Goal: Task Accomplishment & Management: Manage account settings

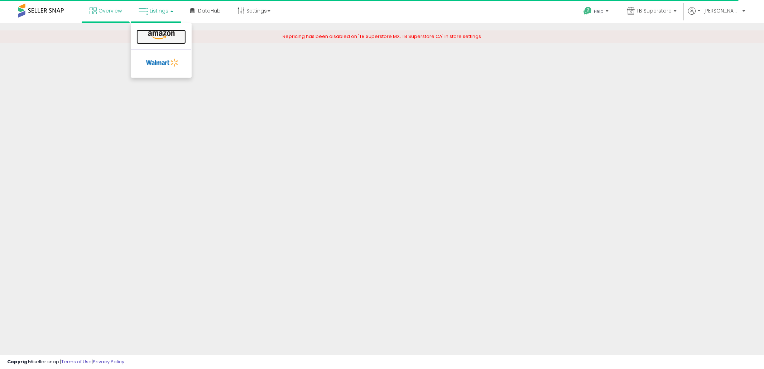
click at [173, 39] on icon at bounding box center [161, 35] width 31 height 9
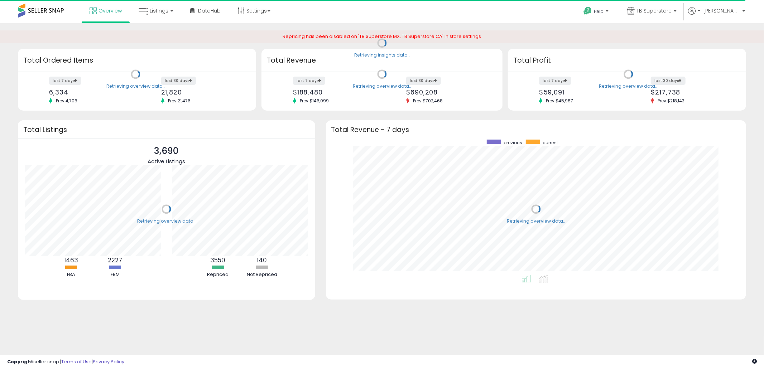
scroll to position [135, 406]
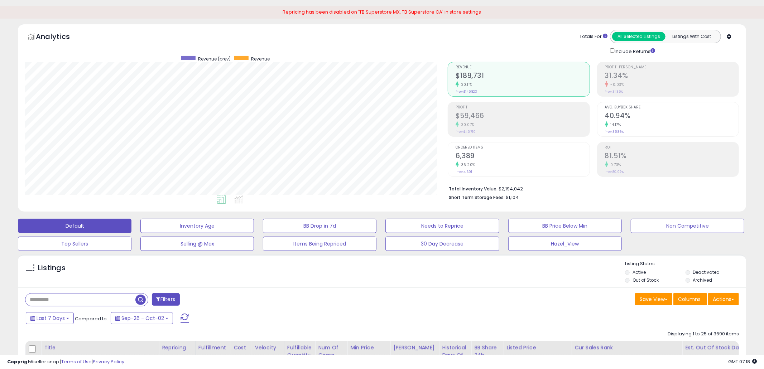
scroll to position [86, 0]
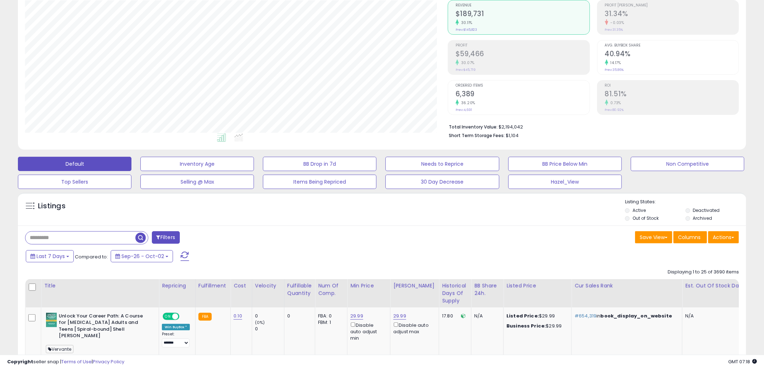
click at [338, 218] on div "Listings" at bounding box center [382, 211] width 728 height 24
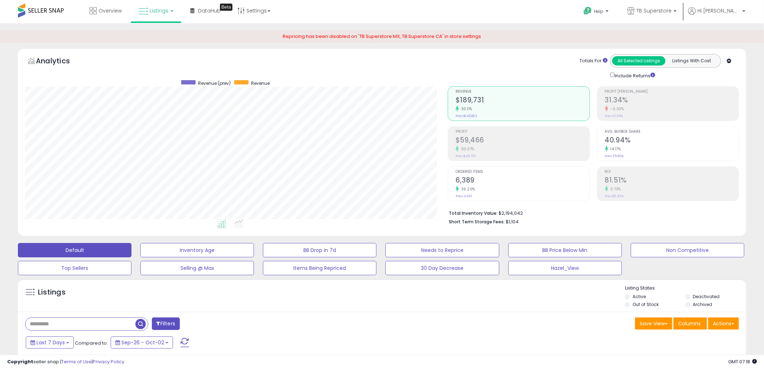
scroll to position [158, 0]
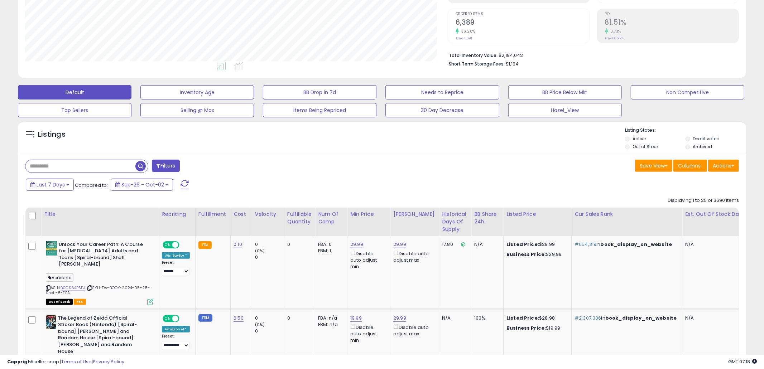
click at [660, 147] on li "Out of Stock" at bounding box center [654, 148] width 59 height 8
click at [654, 147] on label "Out of Stock" at bounding box center [646, 147] width 26 height 6
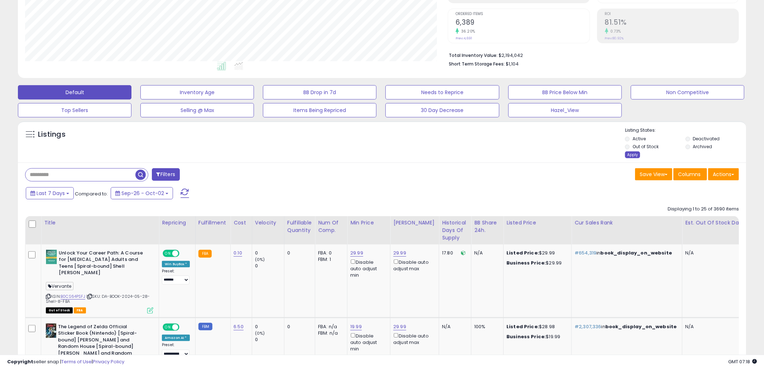
click at [632, 157] on div "Apply" at bounding box center [632, 155] width 15 height 7
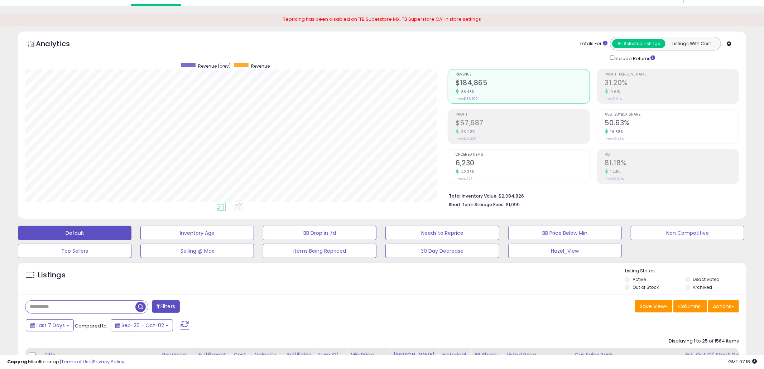
scroll to position [24, 0]
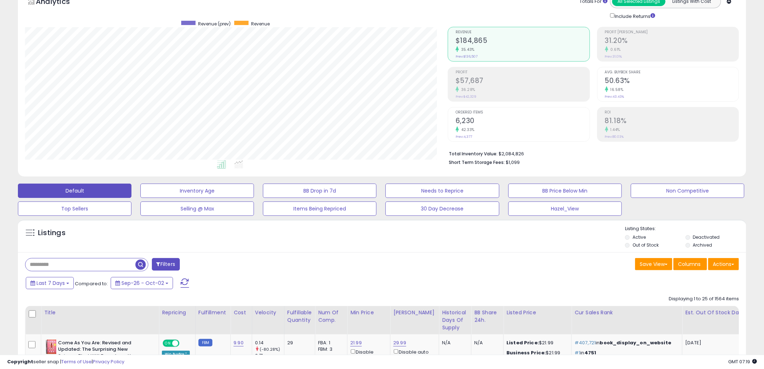
click at [422, 265] on div "Save View Save As New View Update Current View Columns Actions Import Import Wa…" at bounding box center [563, 265] width 363 height 14
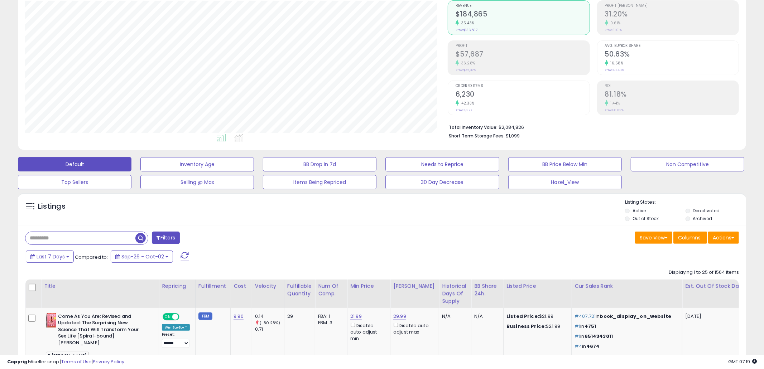
click at [422, 265] on div "Last 7 Days Compared to: Sep-26 - Oct-02" at bounding box center [292, 258] width 536 height 16
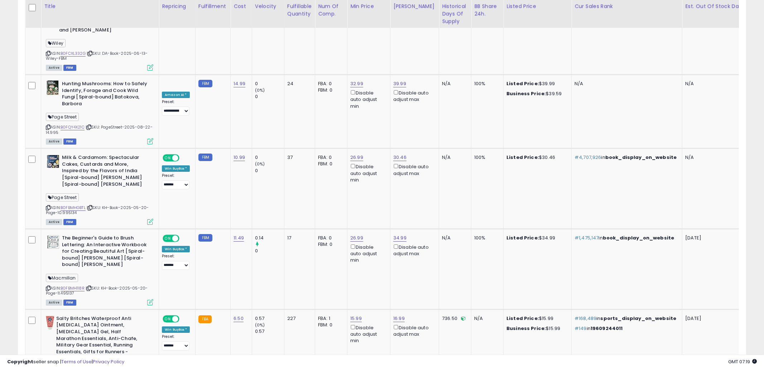
scroll to position [2100, 0]
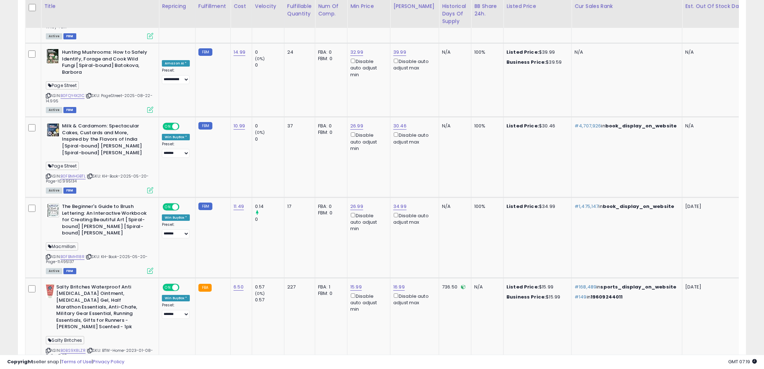
select select "**"
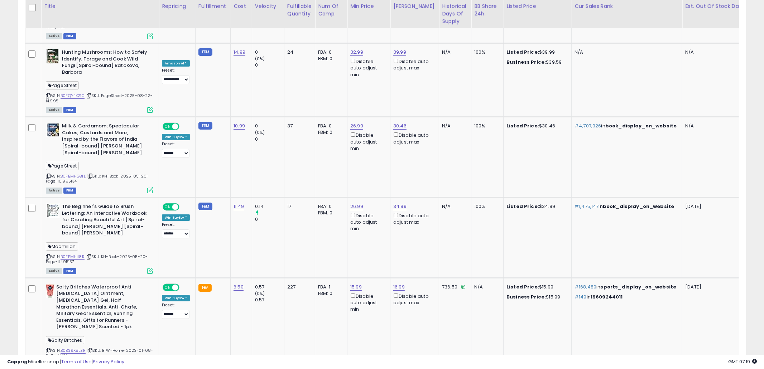
scroll to position [88, 0]
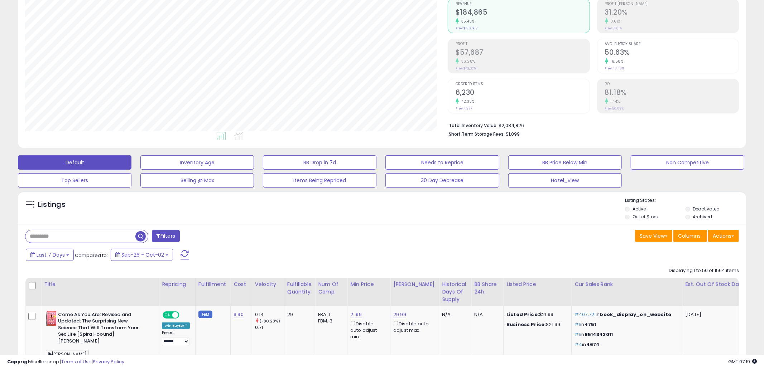
click at [410, 233] on div "Save View Save As New View Update Current View Columns Actions Import Import Wa…" at bounding box center [563, 237] width 363 height 14
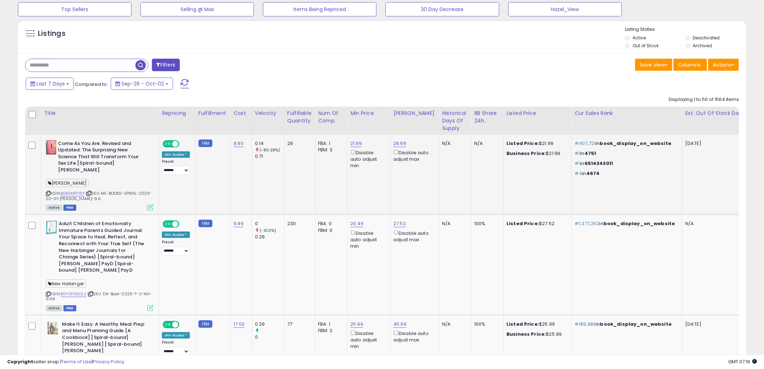
scroll to position [259, 0]
click at [269, 116] on div "Velocity" at bounding box center [268, 114] width 26 height 8
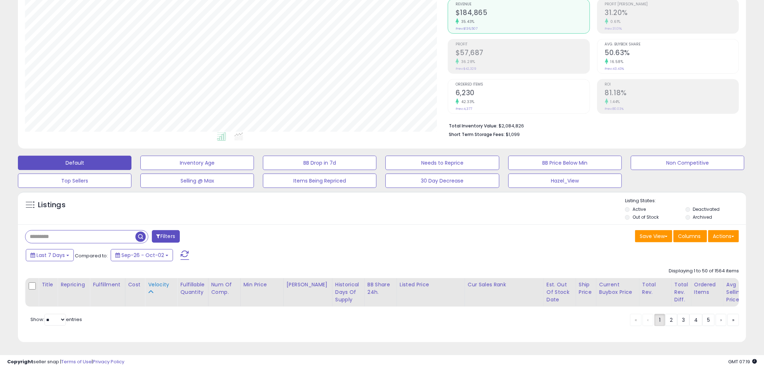
scroll to position [88, 0]
click at [462, 224] on div "Listings Active" at bounding box center [382, 208] width 728 height 33
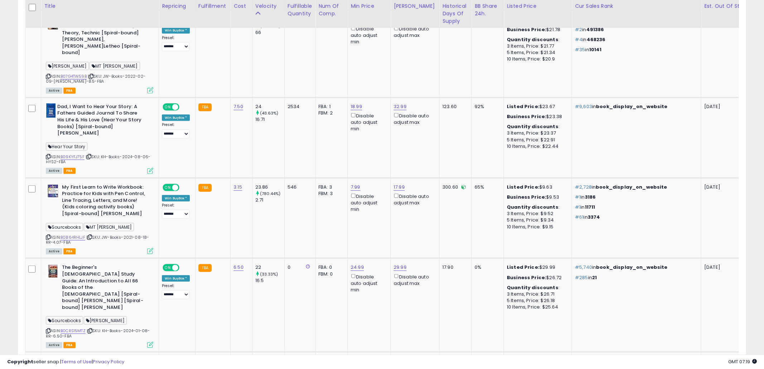
scroll to position [515, 0]
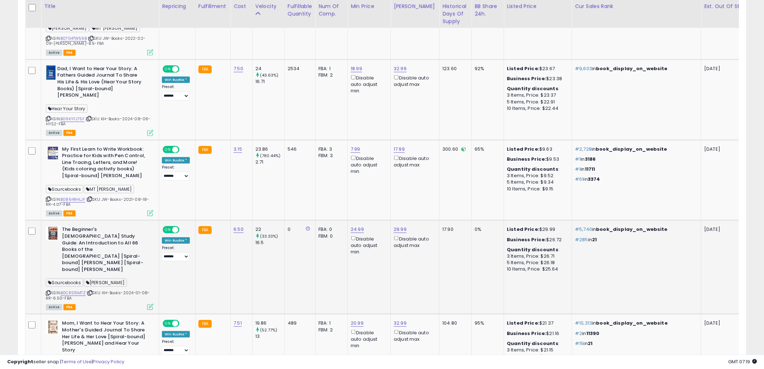
click at [442, 230] on td "17.90" at bounding box center [456, 268] width 32 height 94
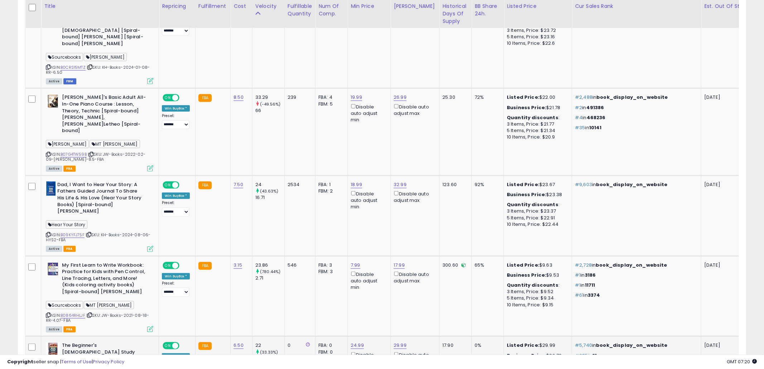
scroll to position [499, 0]
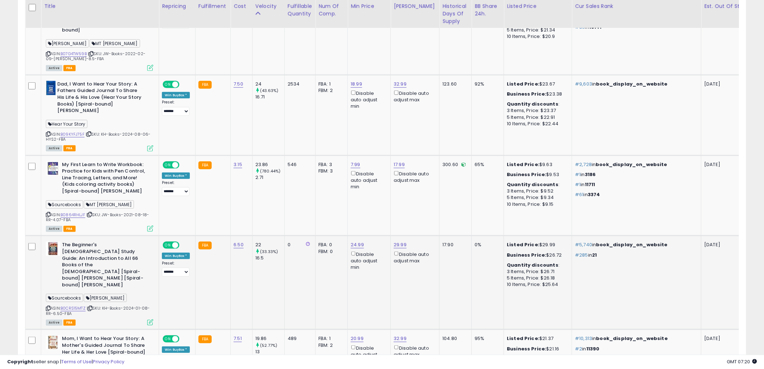
click at [446, 272] on td "17.90" at bounding box center [456, 283] width 32 height 94
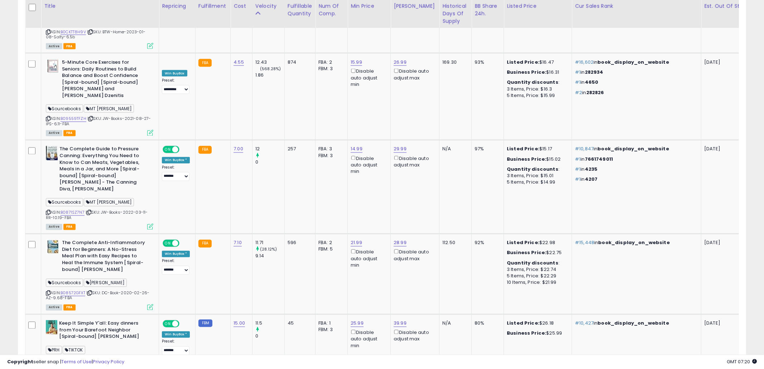
scroll to position [1037, 0]
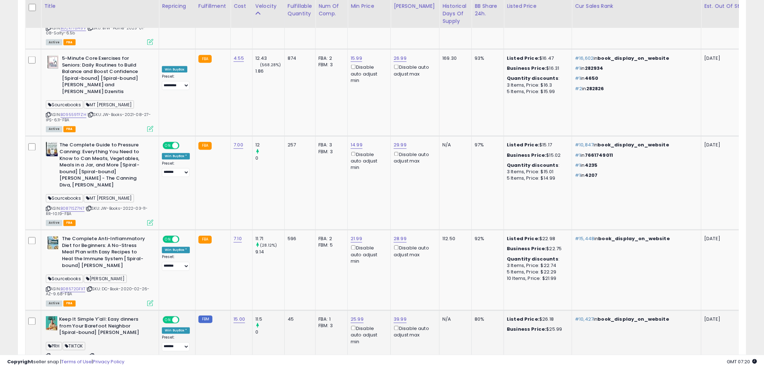
click at [447, 311] on td "N/A" at bounding box center [456, 344] width 32 height 67
click at [49, 355] on icon at bounding box center [48, 357] width 5 height 4
click at [48, 355] on icon at bounding box center [48, 357] width 5 height 4
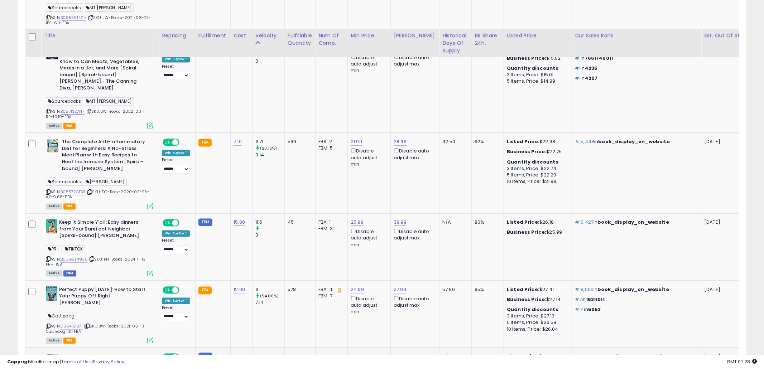
scroll to position [1212, 0]
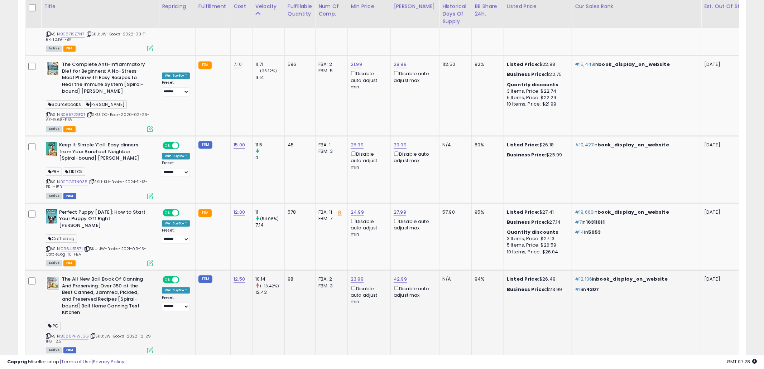
click at [339, 270] on td "FBA: 2 Low FBA: 39.99 Low FBA Back Ordered: 33.12 Low FBM: 39.99 Low SFP: n/a F…" at bounding box center [332, 313] width 32 height 87
click at [48, 334] on icon at bounding box center [48, 336] width 5 height 4
click at [582, 136] on td "#10,427 in book_display_on_website" at bounding box center [636, 169] width 129 height 67
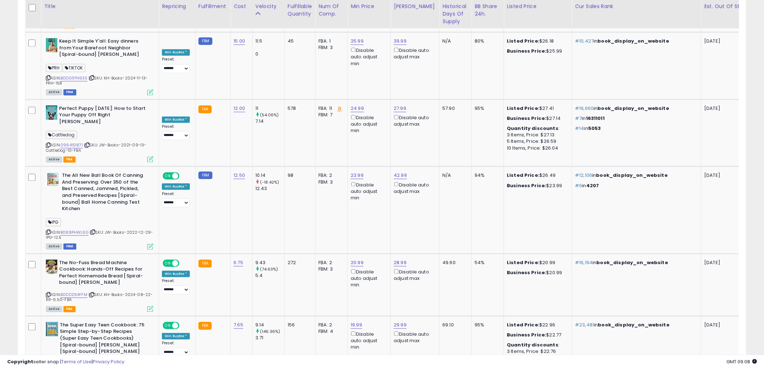
scroll to position [1341, 0]
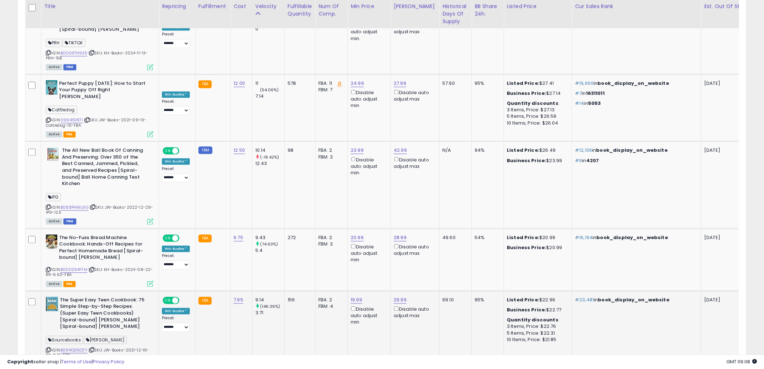
click at [49, 348] on icon at bounding box center [48, 350] width 5 height 4
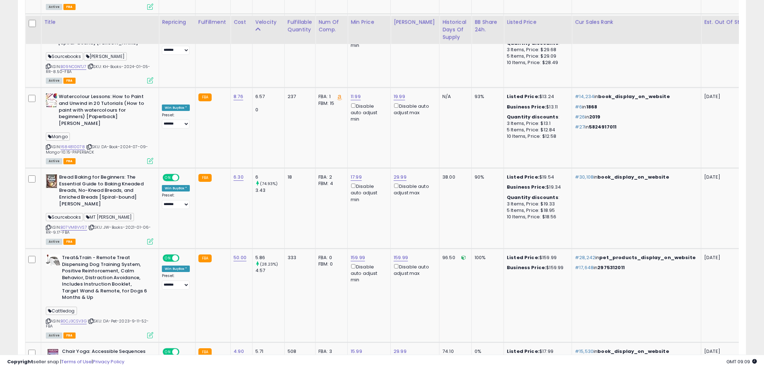
scroll to position [2090, 0]
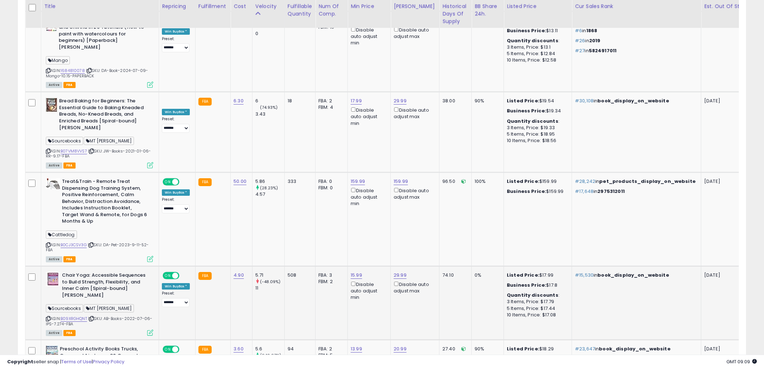
click at [441, 266] on td "74.10" at bounding box center [456, 303] width 32 height 74
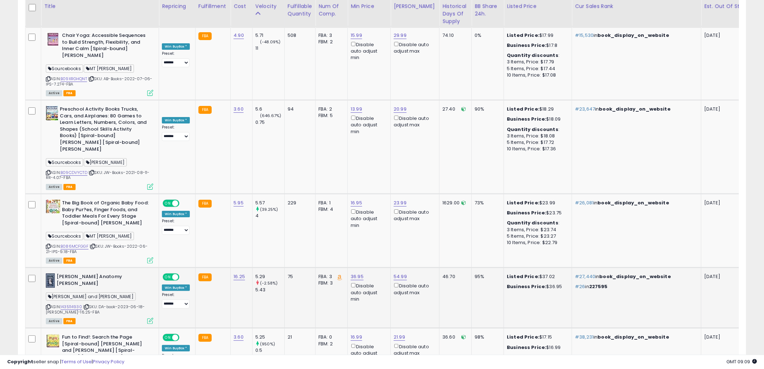
scroll to position [2330, 0]
click at [441, 268] on td "46.70" at bounding box center [456, 298] width 32 height 61
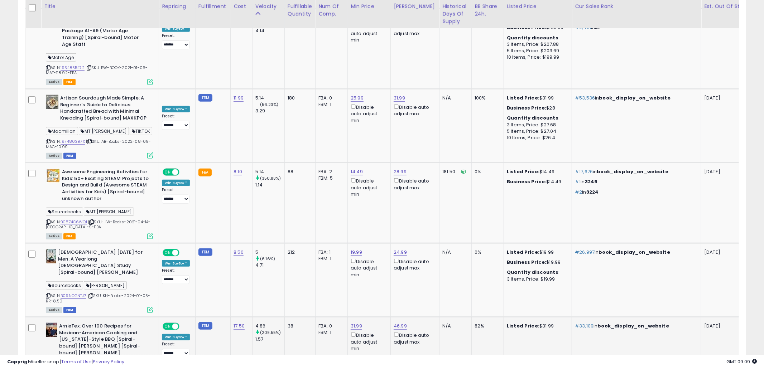
scroll to position [2833, 0]
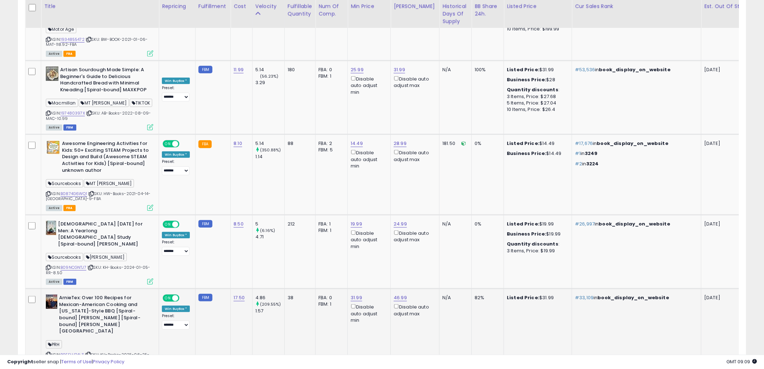
click at [452, 289] on td "N/A" at bounding box center [456, 332] width 32 height 87
click at [49, 353] on icon at bounding box center [48, 355] width 5 height 4
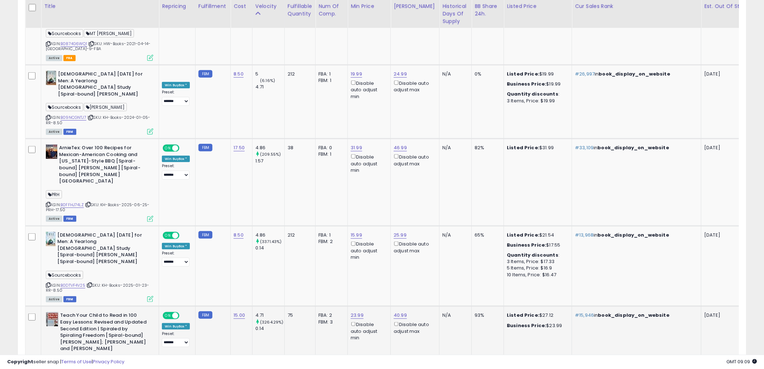
scroll to position [2982, 0]
click at [49, 369] on icon at bounding box center [48, 373] width 5 height 4
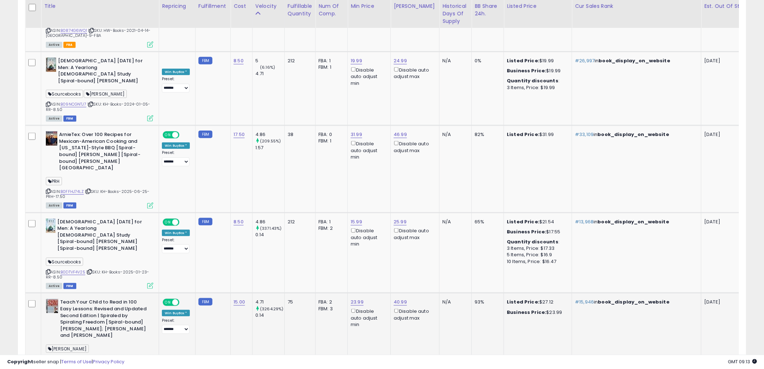
scroll to position [3092, 0]
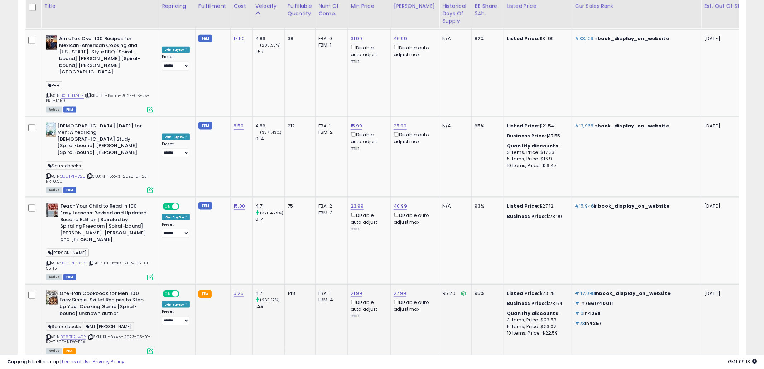
click at [308, 284] on td "148" at bounding box center [299, 321] width 31 height 74
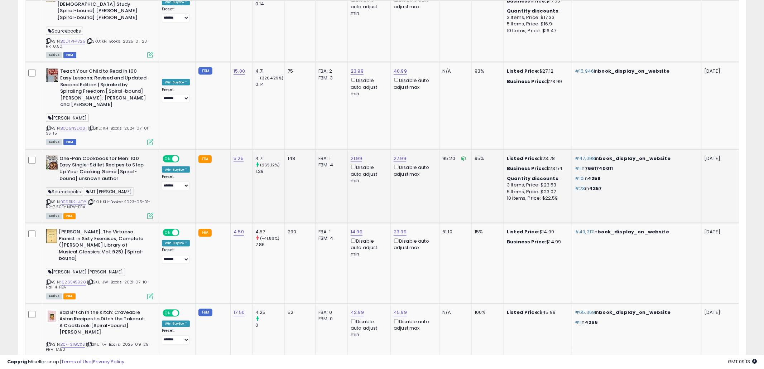
scroll to position [3235, 0]
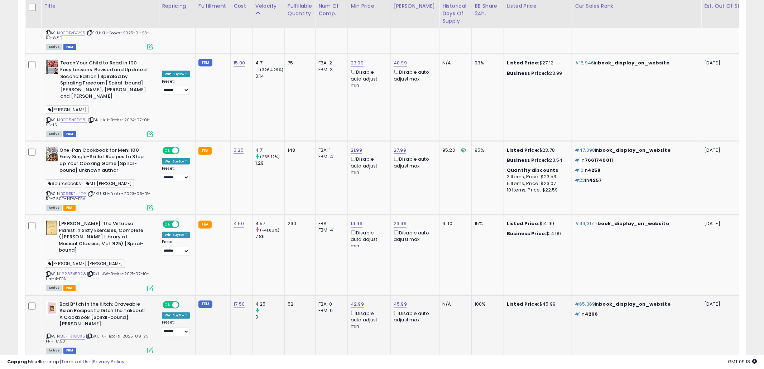
click at [316, 296] on td "FBA: 0 Low FBA: n/a Low FBA Back Ordered: n/a Low FBM: n/a Low SFP: n/a FBM: 0" at bounding box center [332, 327] width 32 height 62
click at [47, 335] on icon at bounding box center [48, 337] width 5 height 4
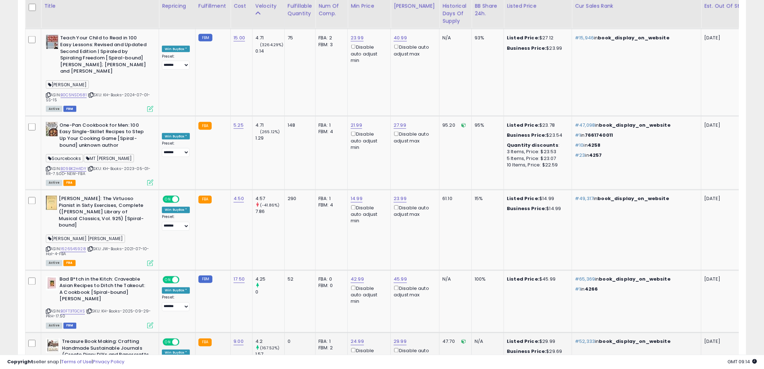
scroll to position [3261, 0]
click at [317, 332] on td "FBA: 1 Low FBA: 39.99 Low FBA Back Ordered: n/a Low FBM: 39.99 Low SFP: n/a FBM…" at bounding box center [332, 375] width 32 height 87
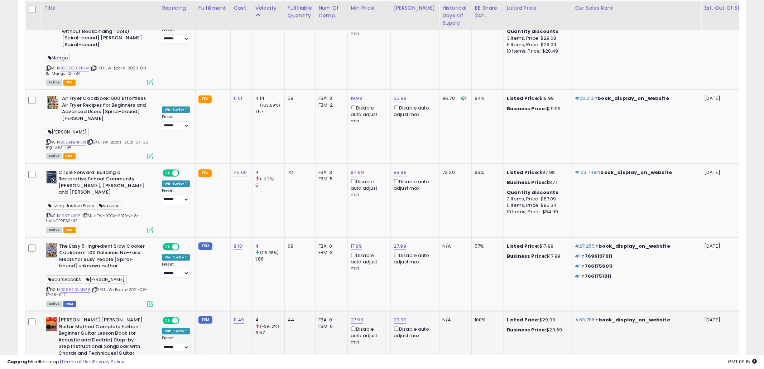
scroll to position [3675, 0]
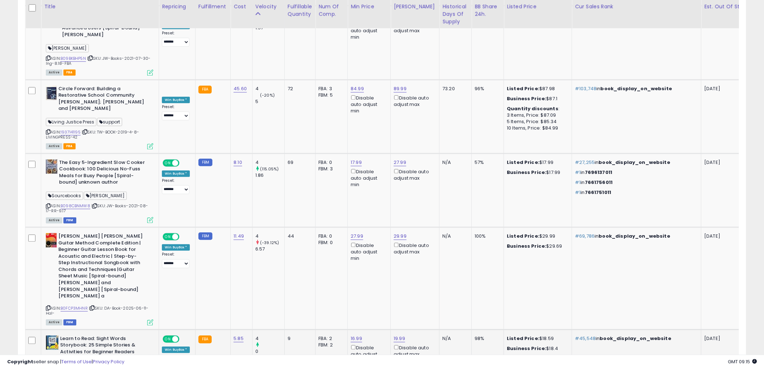
click at [355, 330] on td "16.99 Disable auto adjust min" at bounding box center [369, 367] width 43 height 74
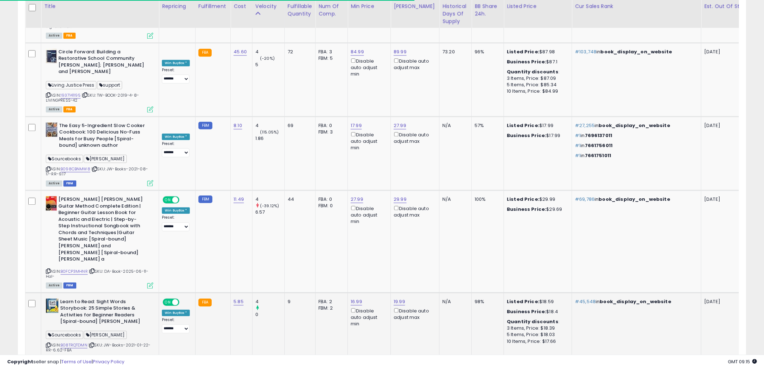
scroll to position [3726, 0]
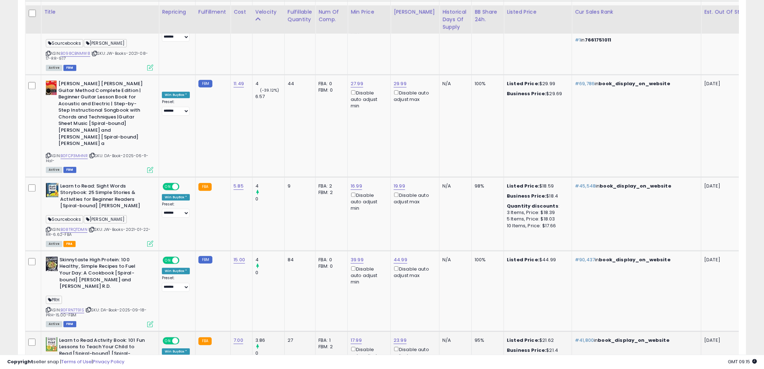
scroll to position [3833, 0]
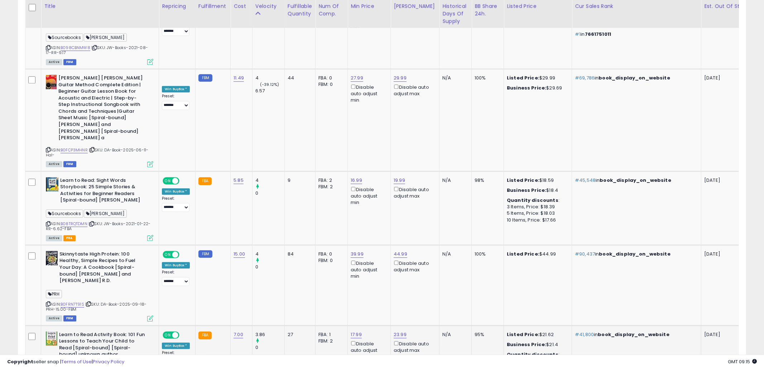
click at [307, 326] on td "27" at bounding box center [299, 363] width 31 height 74
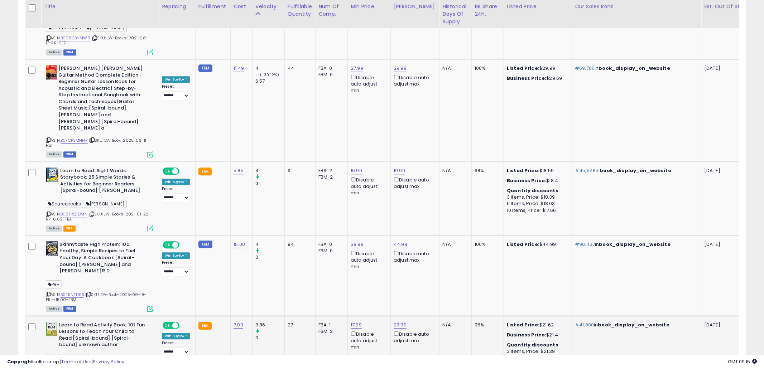
click at [50, 367] on icon at bounding box center [48, 369] width 5 height 4
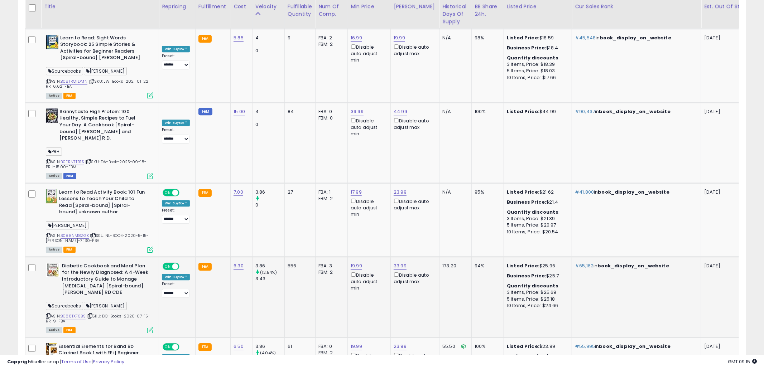
scroll to position [3981, 0]
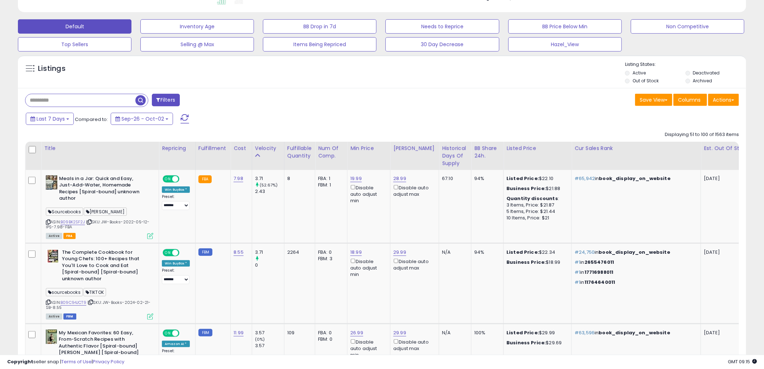
scroll to position [233, 0]
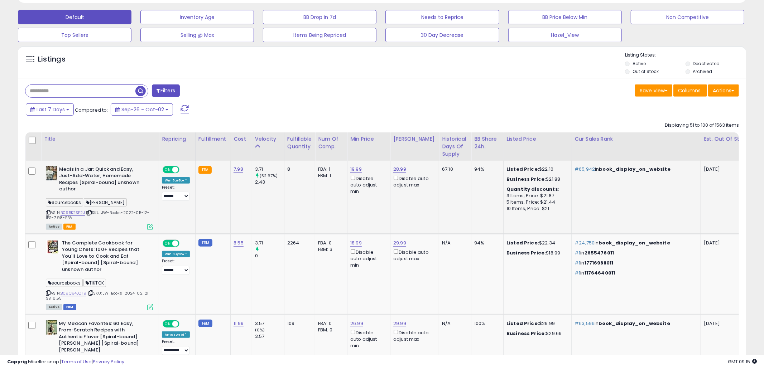
click at [367, 204] on td "19.99 Disable auto adjust min" at bounding box center [368, 197] width 43 height 73
click at [48, 213] on icon at bounding box center [48, 213] width 5 height 4
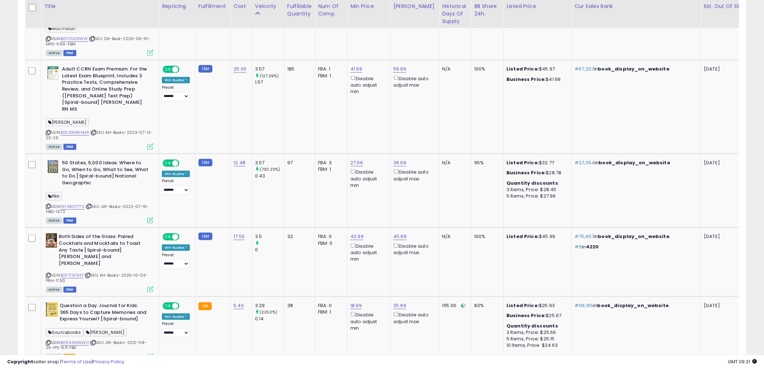
scroll to position [567, 0]
click at [370, 265] on td "42.99 Disable auto adjust min" at bounding box center [368, 263] width 43 height 69
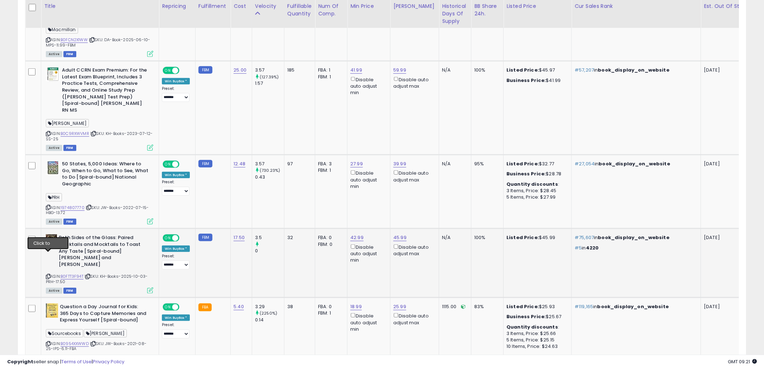
click at [49, 275] on icon at bounding box center [48, 277] width 5 height 4
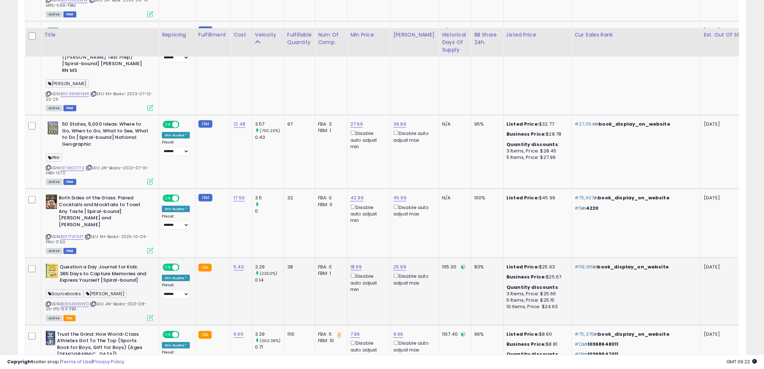
scroll to position [636, 0]
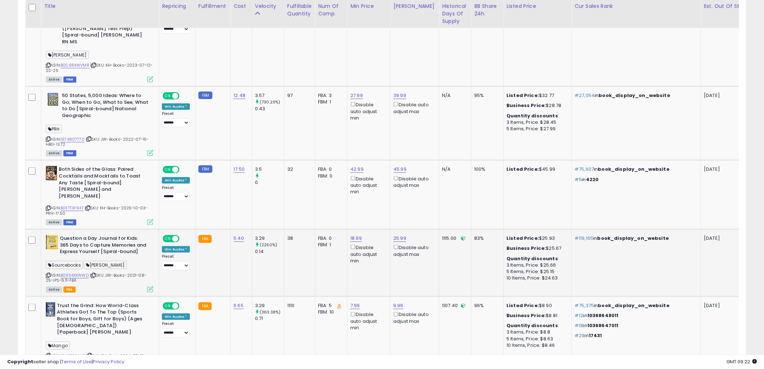
click at [485, 259] on td "83%" at bounding box center [487, 263] width 32 height 67
click at [47, 274] on icon at bounding box center [48, 276] width 5 height 4
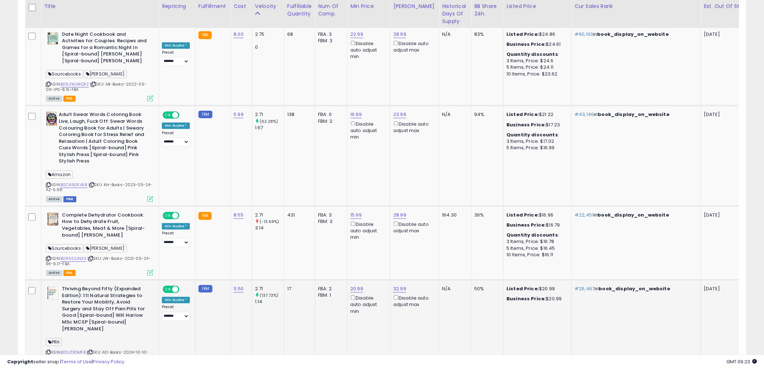
scroll to position [1475, 0]
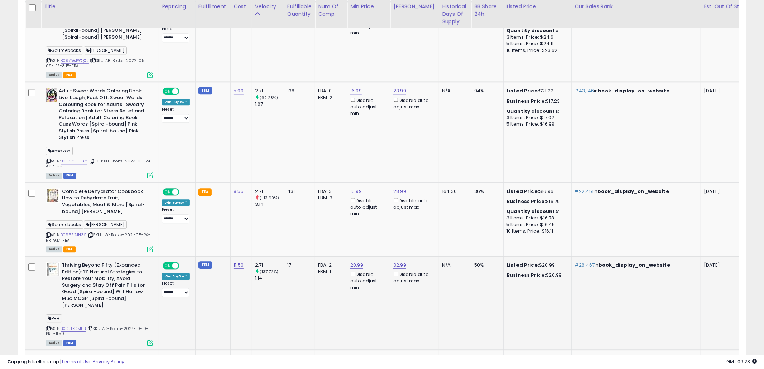
click at [394, 282] on td "32.99 Disable auto adjust max" at bounding box center [414, 303] width 49 height 94
click at [49, 327] on icon at bounding box center [48, 329] width 5 height 4
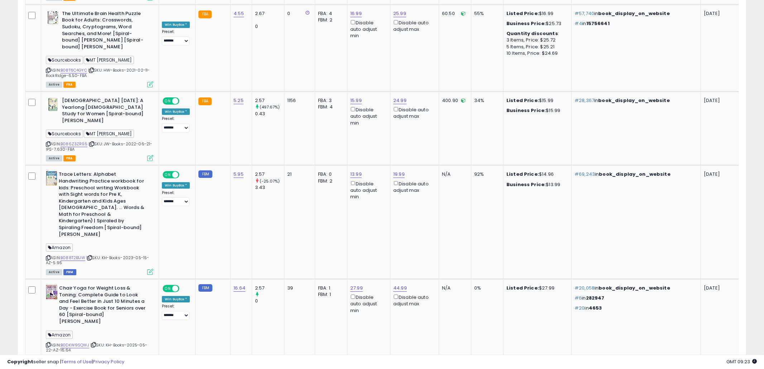
scroll to position [1885, 0]
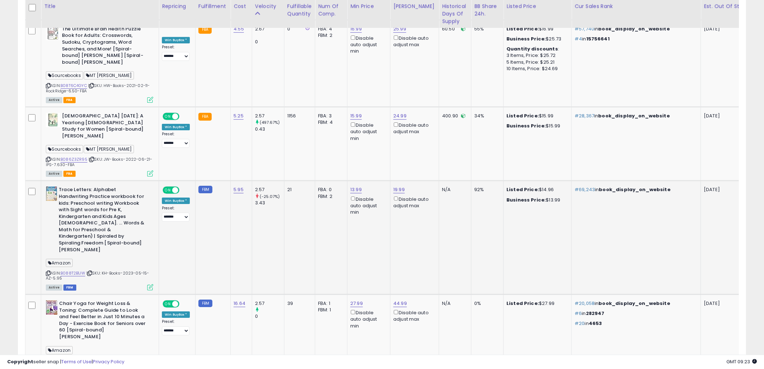
click at [49, 272] on icon at bounding box center [48, 274] width 5 height 4
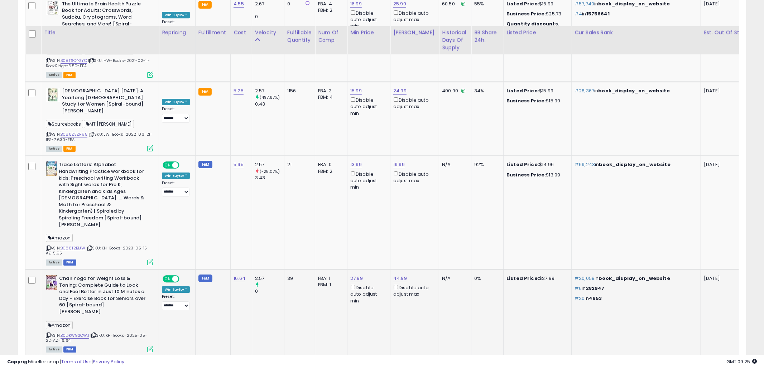
scroll to position [1937, 0]
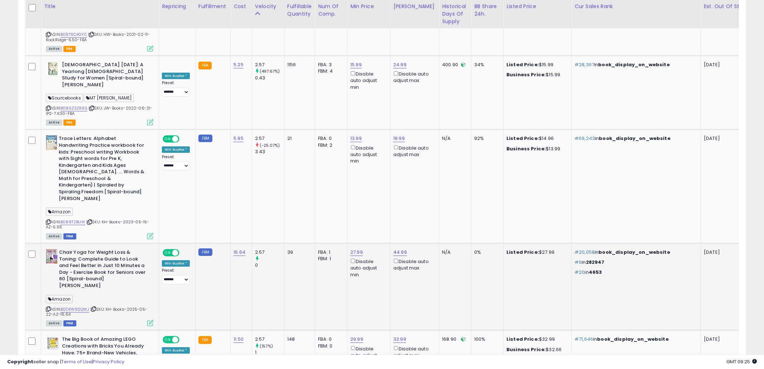
click at [358, 244] on td "27.99 Disable auto adjust min" at bounding box center [368, 287] width 43 height 87
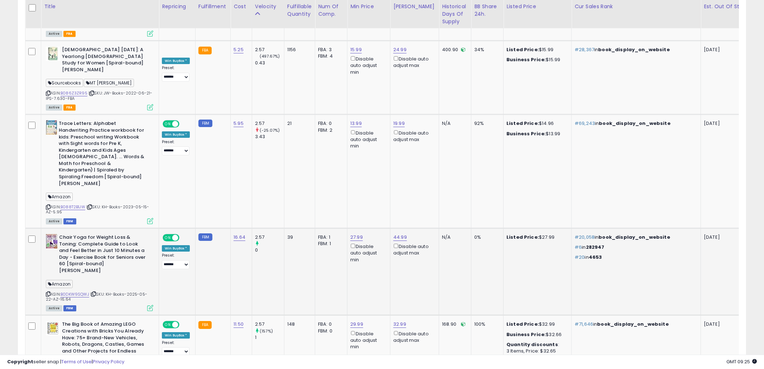
click at [47, 292] on icon at bounding box center [48, 294] width 5 height 4
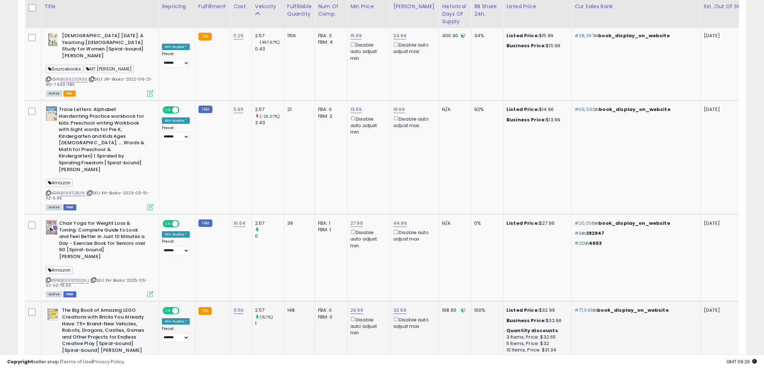
scroll to position [1977, 0]
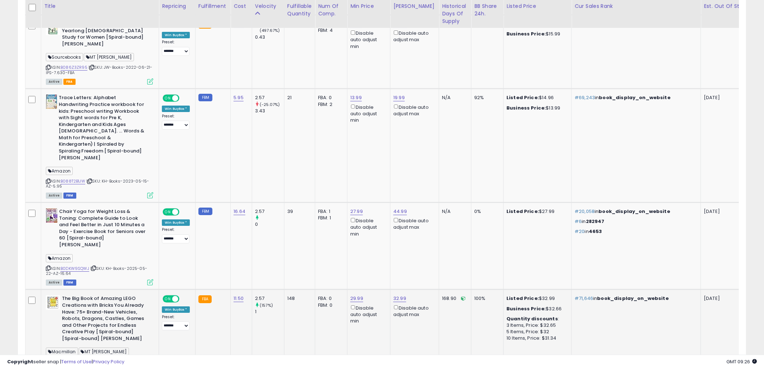
click at [329, 290] on td "FBA: 0 Low FBA: n/a Low FBA Back Ordered: n/a Low FBM: n/a Low SFP: n/a FBM: 0" at bounding box center [331, 337] width 32 height 94
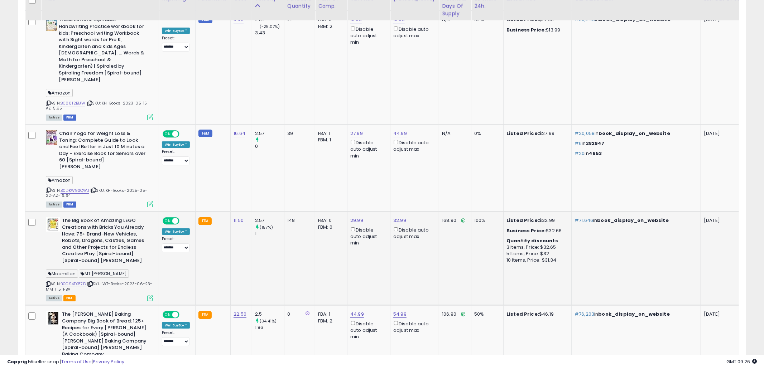
scroll to position [2108, 0]
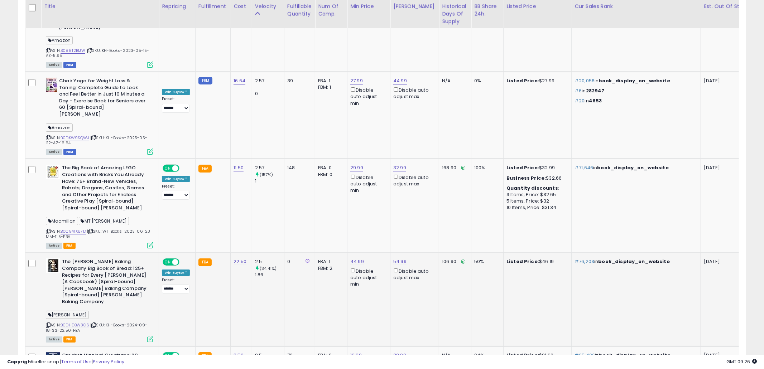
click at [329, 264] on td "FBA: 1 Low FBA: 49.99 Low FBA Back Ordered: n/a Low FBM: 49.99 Low SFP: n/a FBM…" at bounding box center [331, 300] width 32 height 94
click at [50, 323] on icon at bounding box center [48, 325] width 5 height 4
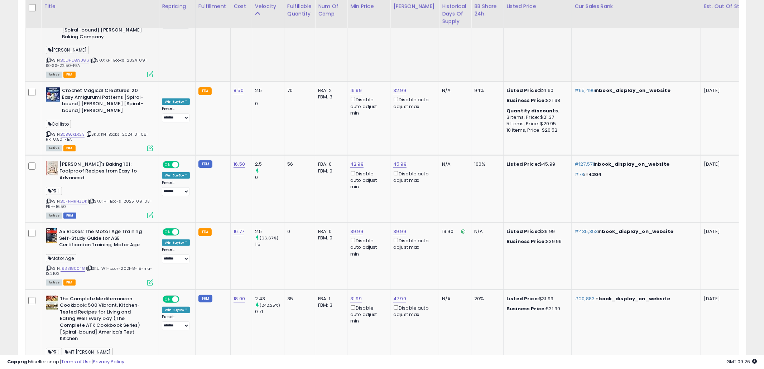
scroll to position [2381, 0]
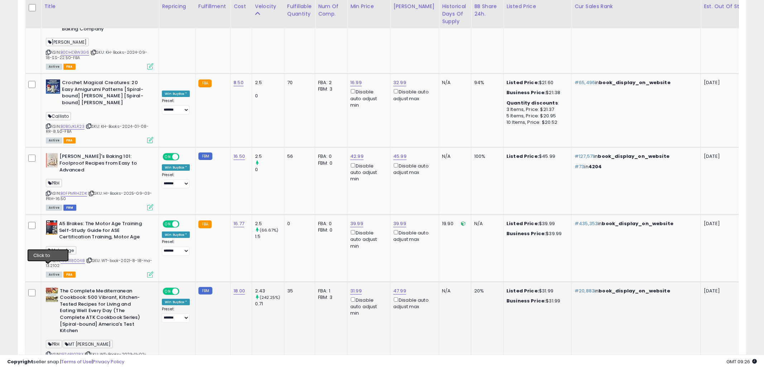
click at [49, 353] on icon at bounding box center [48, 355] width 5 height 4
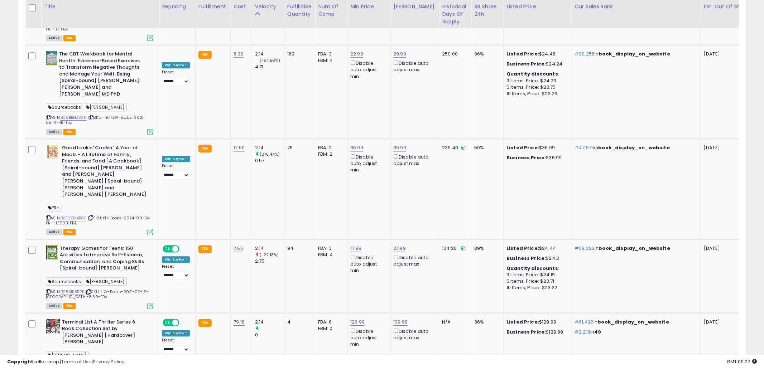
scroll to position [3753, 0]
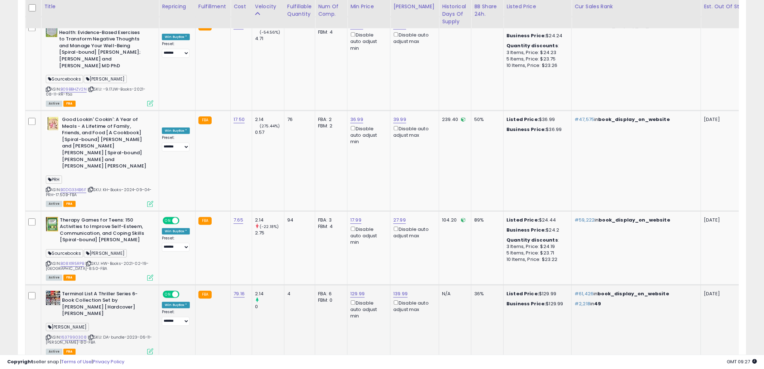
click at [48, 336] on icon at bounding box center [48, 338] width 5 height 4
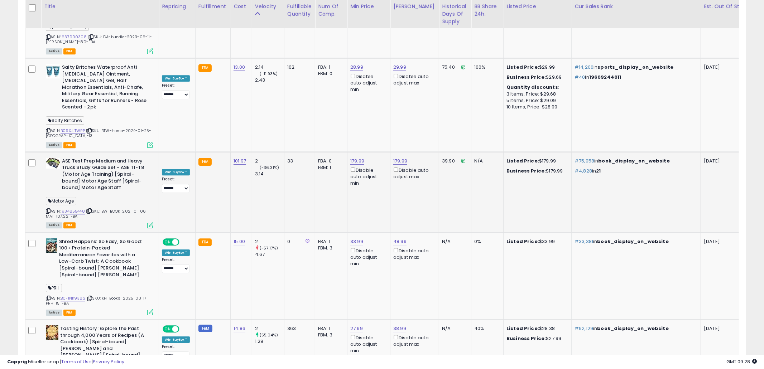
scroll to position [4068, 0]
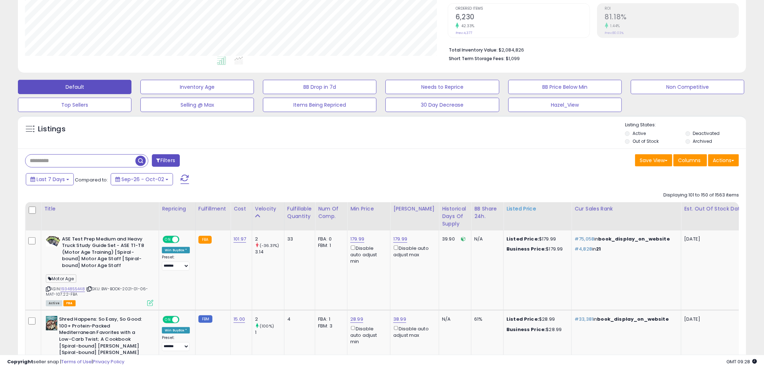
scroll to position [252, 0]
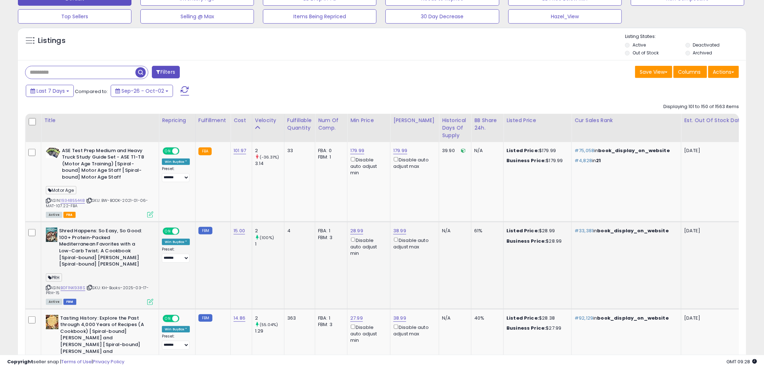
click at [428, 279] on td "38.99 Disable auto adjust max" at bounding box center [414, 265] width 49 height 87
click at [48, 288] on icon at bounding box center [48, 288] width 5 height 4
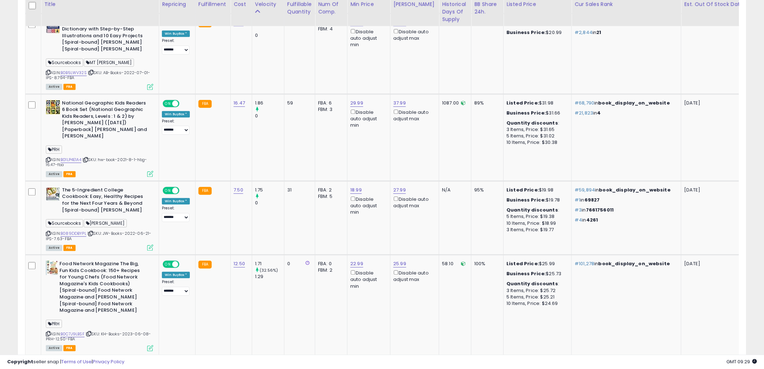
scroll to position [1499, 0]
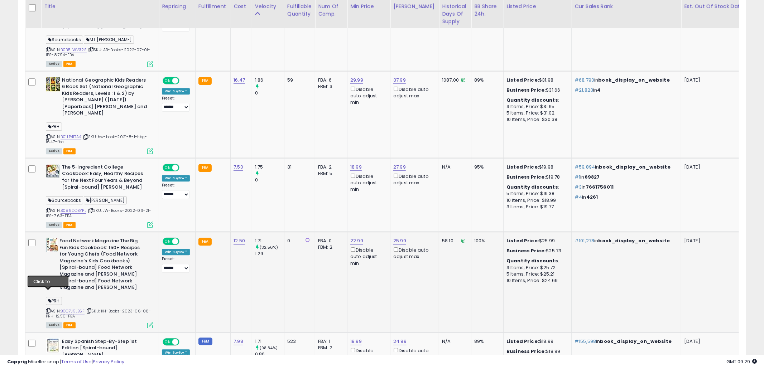
click at [49, 309] on icon at bounding box center [48, 311] width 5 height 4
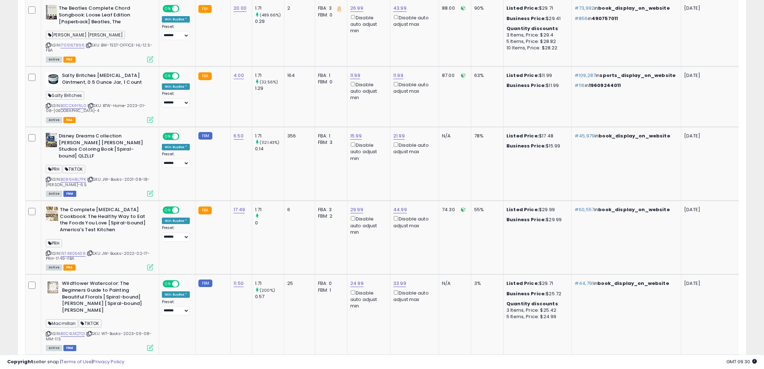
scroll to position [1538, 0]
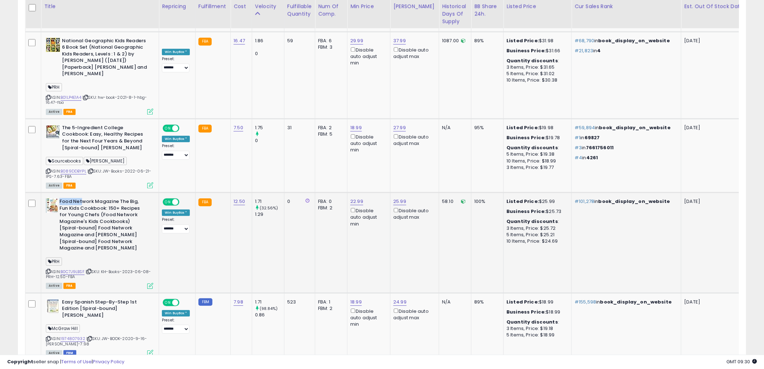
click at [425, 212] on td "25.99 Disable auto adjust max" at bounding box center [414, 243] width 49 height 101
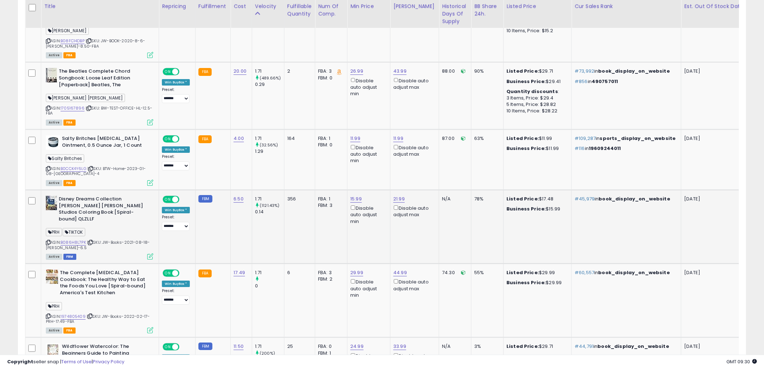
scroll to position [2090, 0]
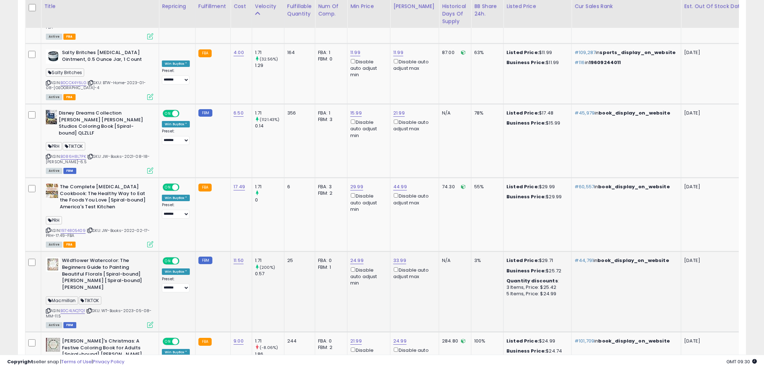
click at [394, 252] on td "33.99 Disable auto adjust max" at bounding box center [414, 292] width 49 height 81
click at [392, 213] on td "44.99 Disable auto adjust max" at bounding box center [414, 215] width 49 height 74
click at [48, 229] on icon at bounding box center [48, 231] width 5 height 4
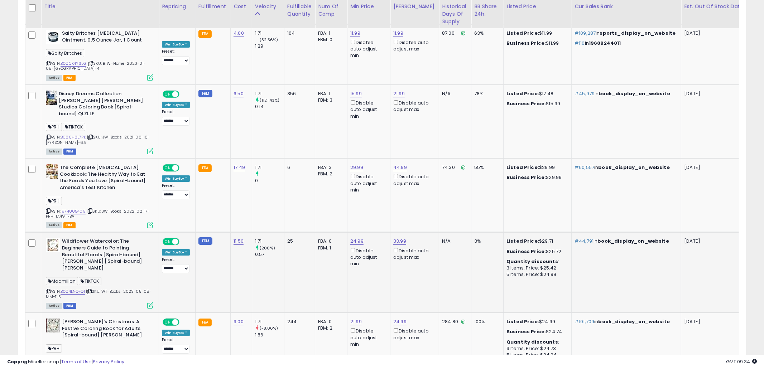
click at [297, 235] on td "25" at bounding box center [299, 272] width 31 height 81
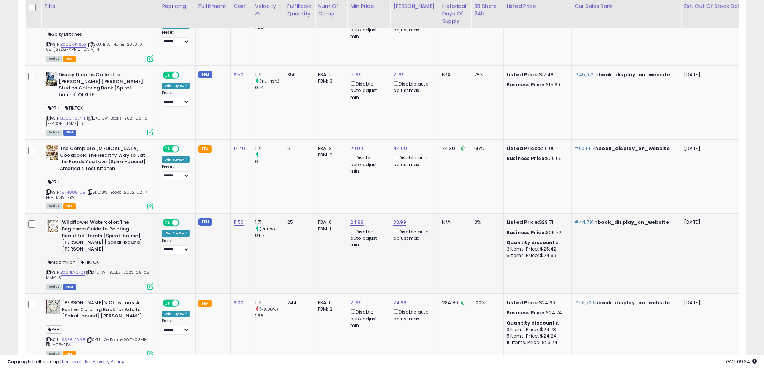
scroll to position [2136, 0]
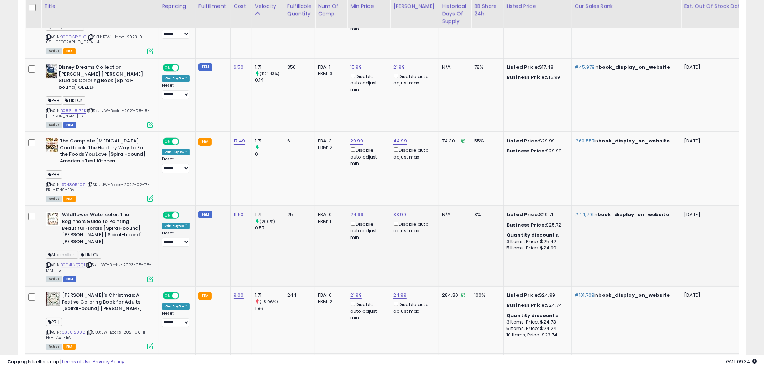
click at [296, 232] on td "25" at bounding box center [299, 246] width 31 height 81
click at [49, 263] on icon at bounding box center [48, 265] width 5 height 4
click at [48, 263] on icon at bounding box center [48, 265] width 5 height 4
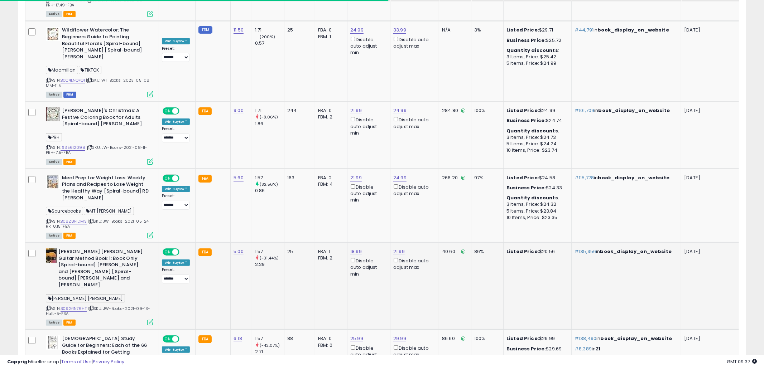
scroll to position [2310, 0]
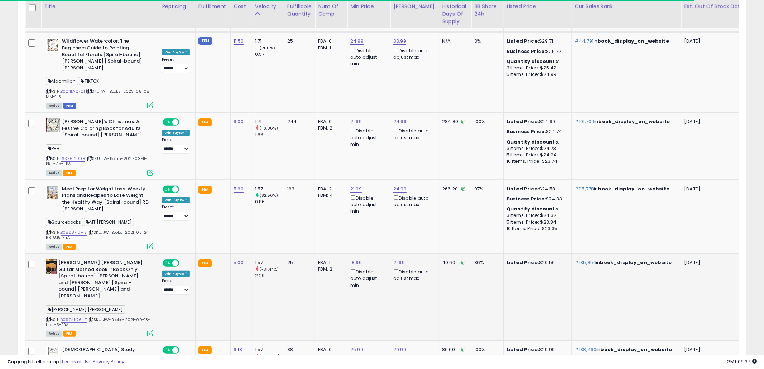
click at [343, 281] on td "FBA: 1 Low FBA: 20.58 Low FBA Back Ordered: n/a Low FBM: 20.58 Low SFP: n/a FBM…" at bounding box center [331, 297] width 32 height 87
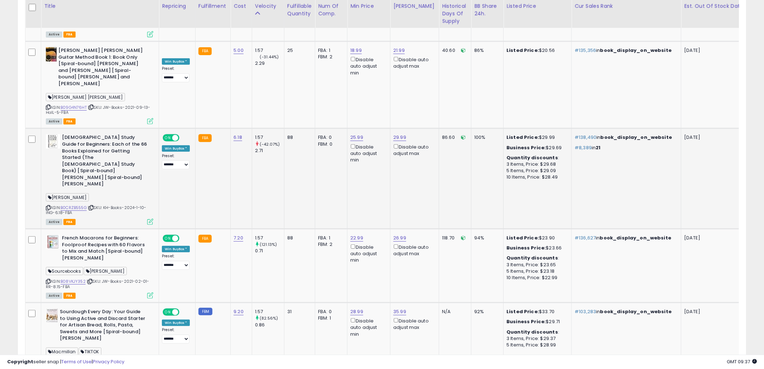
scroll to position [2545, 0]
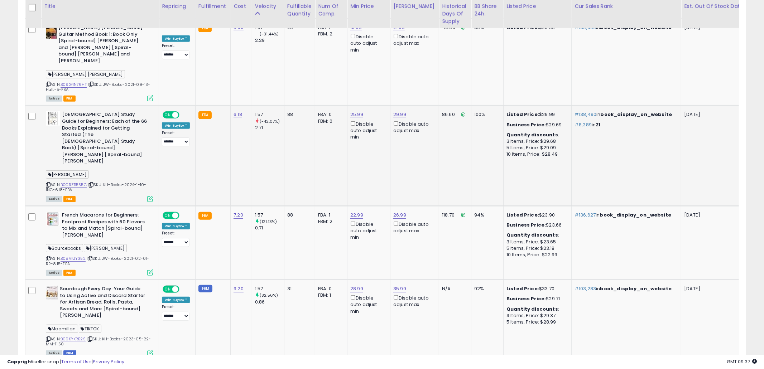
click at [306, 280] on td "31" at bounding box center [299, 320] width 31 height 81
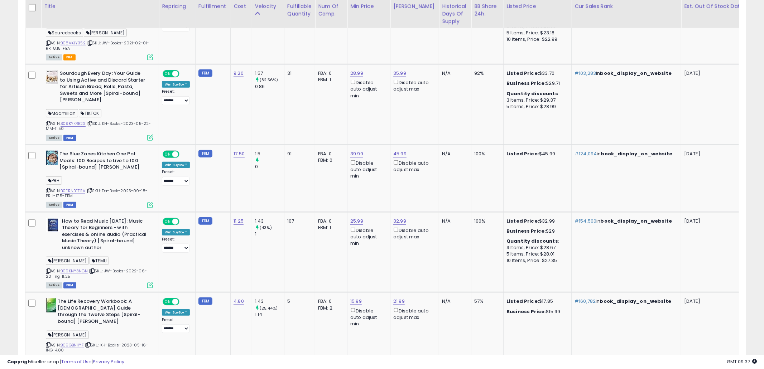
scroll to position [2785, 0]
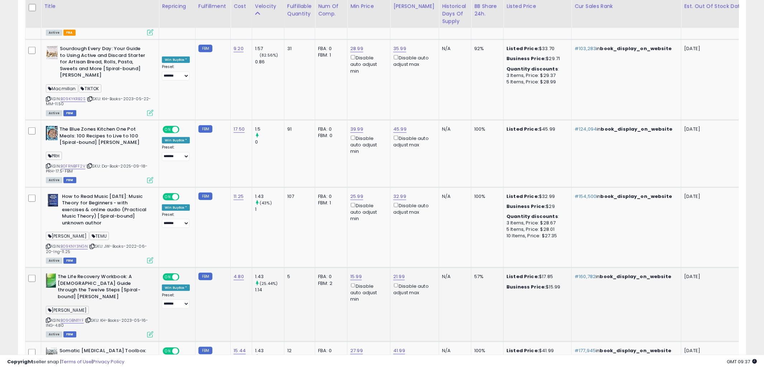
click at [307, 268] on td "5" at bounding box center [299, 305] width 31 height 74
click at [48, 318] on icon at bounding box center [48, 320] width 5 height 4
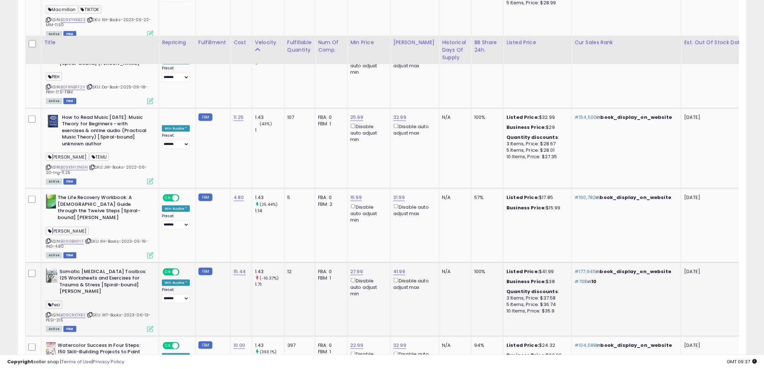
scroll to position [2901, 0]
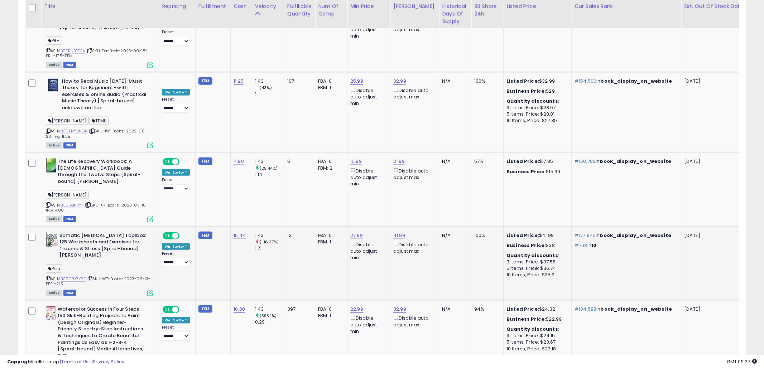
click at [313, 226] on td "12" at bounding box center [299, 263] width 31 height 74
click at [48, 277] on icon at bounding box center [48, 279] width 5 height 4
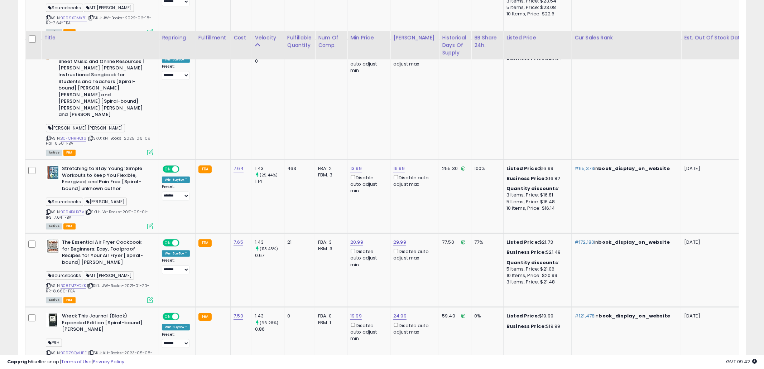
scroll to position [3793, 0]
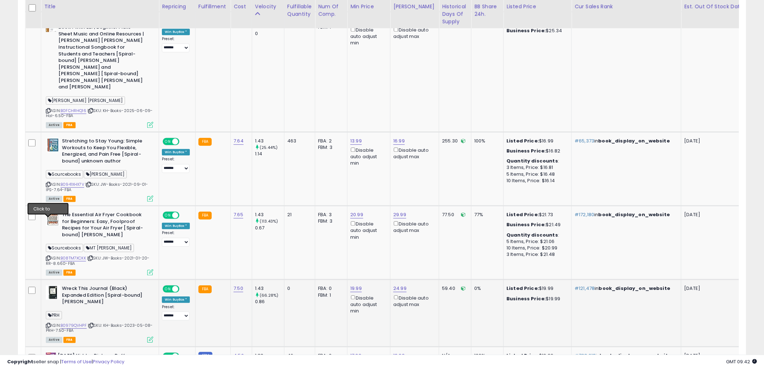
click at [48, 324] on icon at bounding box center [48, 326] width 5 height 4
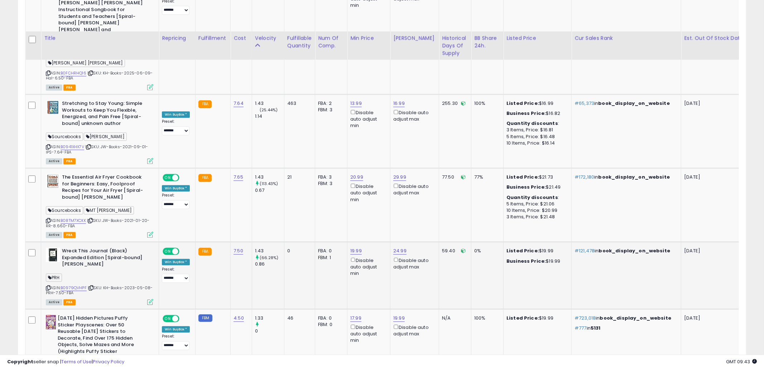
scroll to position [3911, 0]
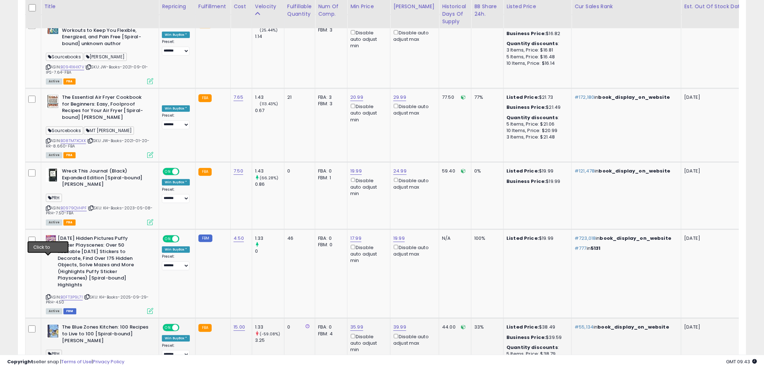
click at [49, 363] on icon at bounding box center [48, 365] width 5 height 4
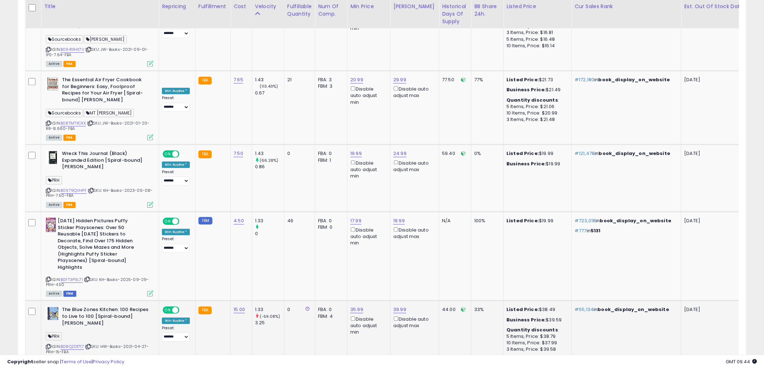
scroll to position [3959, 0]
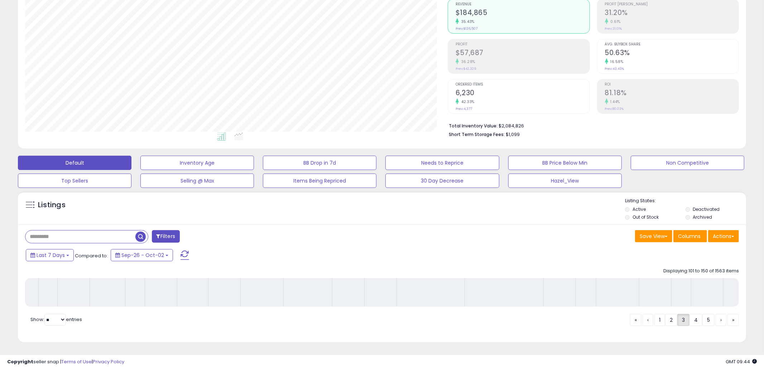
scroll to position [88, 0]
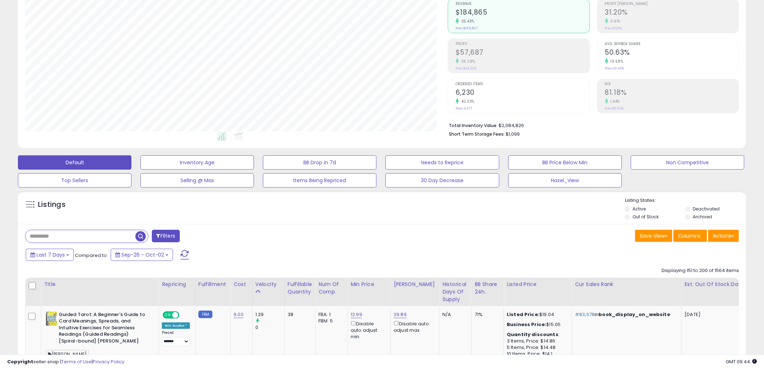
click at [431, 243] on div "Save View Save As New View Update Current View Columns Actions Import Import Wa…" at bounding box center [563, 237] width 363 height 14
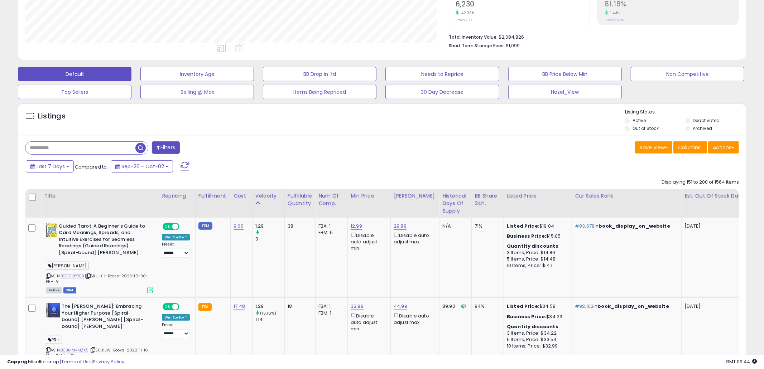
scroll to position [267, 0]
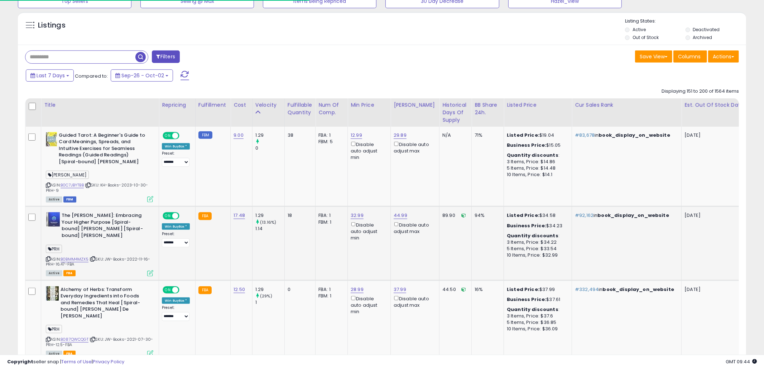
click at [440, 254] on td "89.90" at bounding box center [456, 244] width 32 height 74
click at [48, 261] on icon at bounding box center [48, 259] width 5 height 4
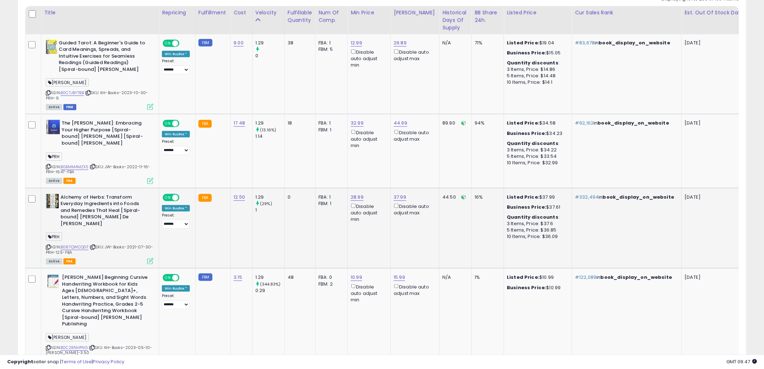
scroll to position [359, 0]
click at [330, 243] on td "FBA: 1 Low FBA: 29.91 Low FBA Back Ordered: n/a Low FBM: 29.91 Low SFP: n/a FBM…" at bounding box center [332, 228] width 32 height 81
click at [48, 246] on icon at bounding box center [48, 248] width 5 height 4
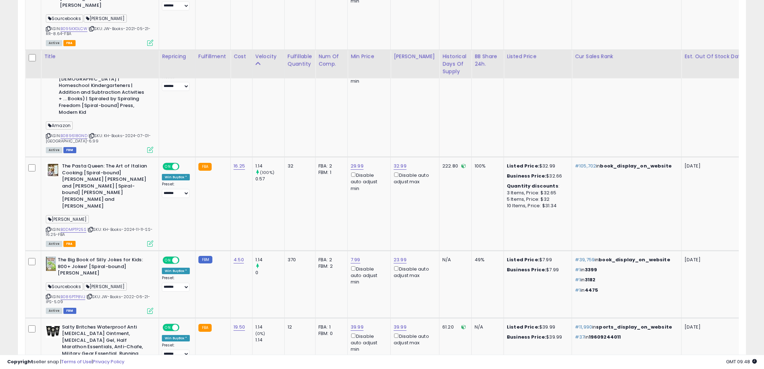
scroll to position [2148, 0]
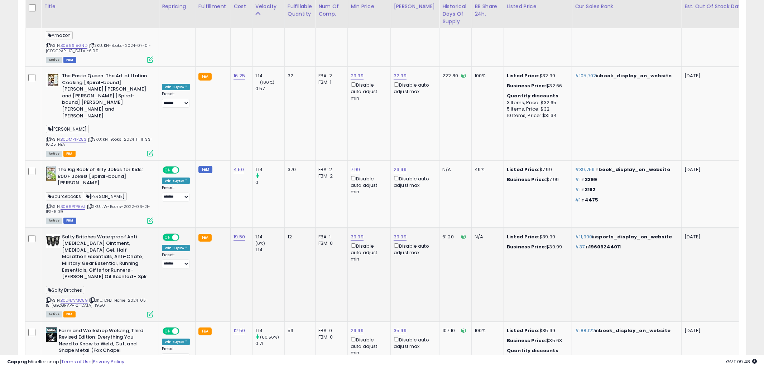
click at [415, 228] on td "39.99 Disable auto adjust max" at bounding box center [415, 275] width 49 height 94
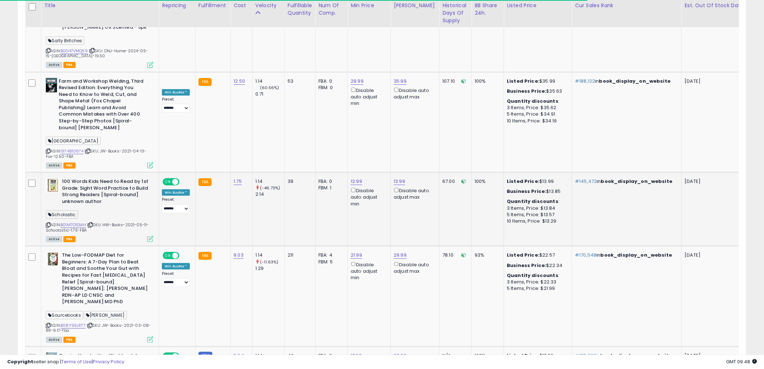
scroll to position [2397, 0]
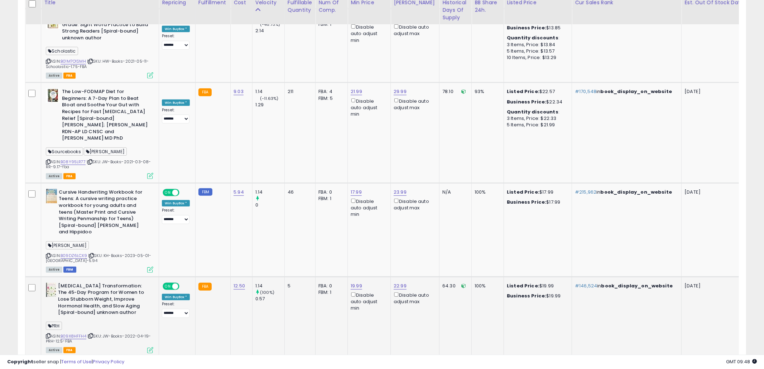
scroll to position [2558, 0]
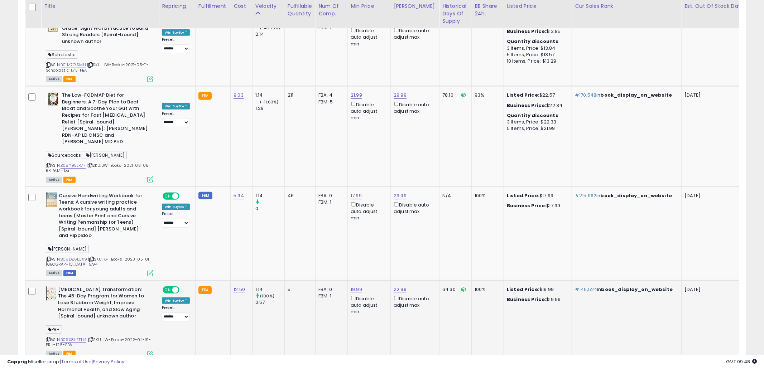
click at [325, 281] on td "FBA: 0 Low FBA: n/a Low FBA Back Ordered: n/a Low FBM: n/a Low SFP: n/a FBM: 1" at bounding box center [332, 321] width 32 height 81
click at [49, 338] on icon at bounding box center [48, 340] width 5 height 4
click at [340, 281] on td "FBA: 0 Low FBA: n/a Low FBA Back Ordered: n/a Low FBM: n/a Low SFP: n/a FBM: 1" at bounding box center [332, 321] width 32 height 81
click at [440, 187] on td "N/A" at bounding box center [456, 234] width 32 height 94
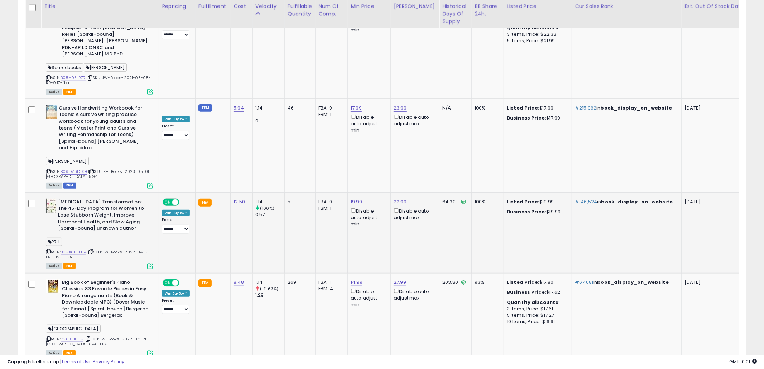
scroll to position [2642, 0]
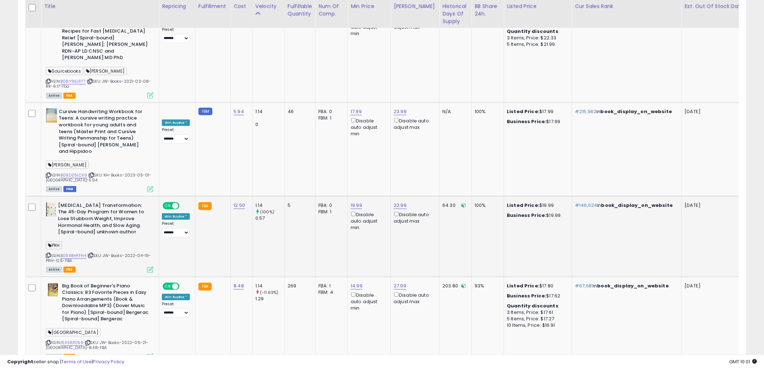
click at [424, 196] on td "22.99 Disable auto adjust max" at bounding box center [415, 236] width 49 height 81
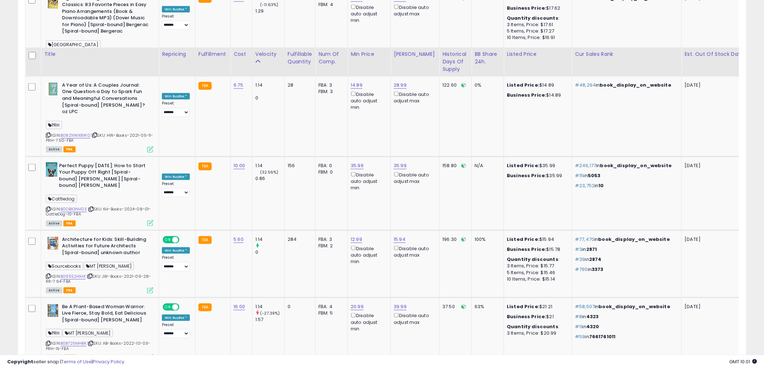
scroll to position [2934, 0]
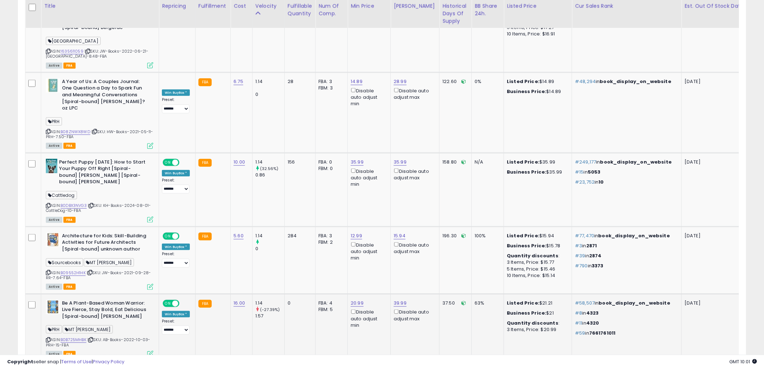
click at [416, 294] on td "39.99 Disable auto adjust max" at bounding box center [415, 327] width 49 height 67
click at [50, 338] on icon at bounding box center [48, 340] width 5 height 4
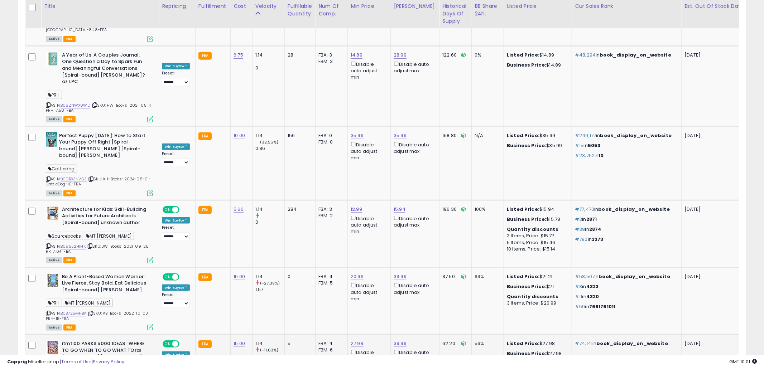
click at [292, 335] on td "5" at bounding box center [299, 368] width 31 height 67
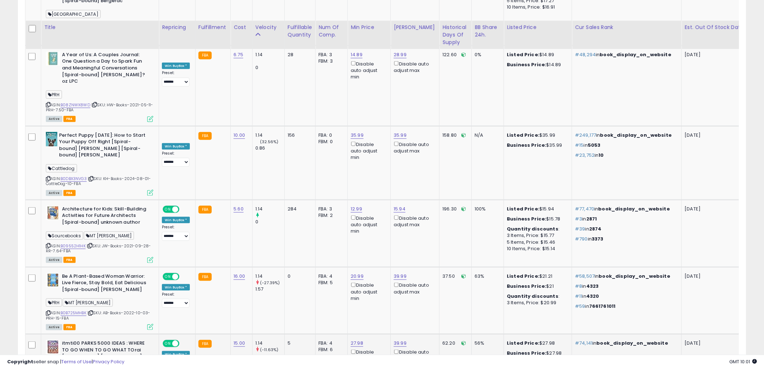
scroll to position [2982, 0]
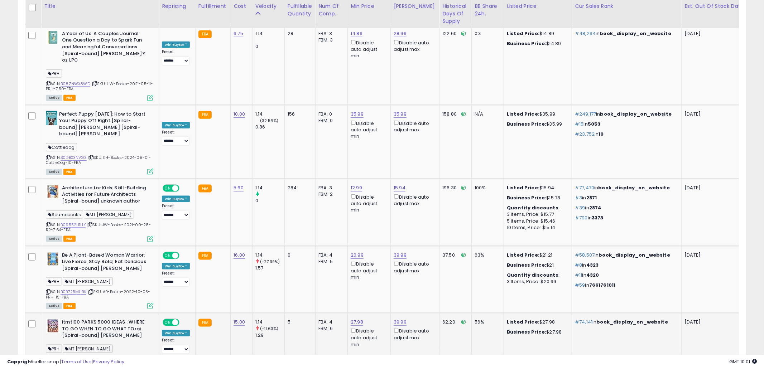
click at [293, 313] on td "5" at bounding box center [299, 346] width 31 height 67
click at [47, 358] on icon at bounding box center [48, 360] width 5 height 4
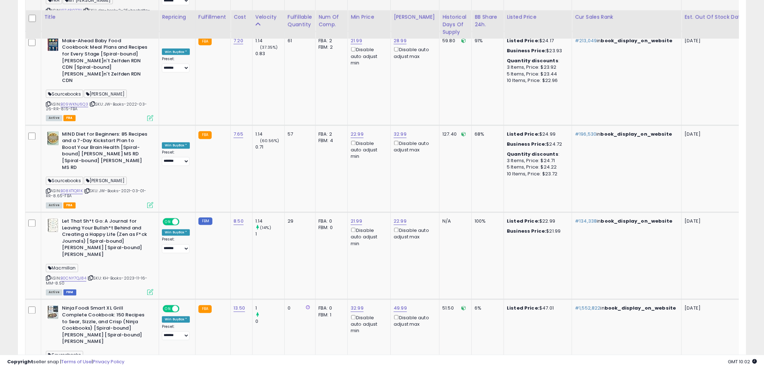
scroll to position [3342, 0]
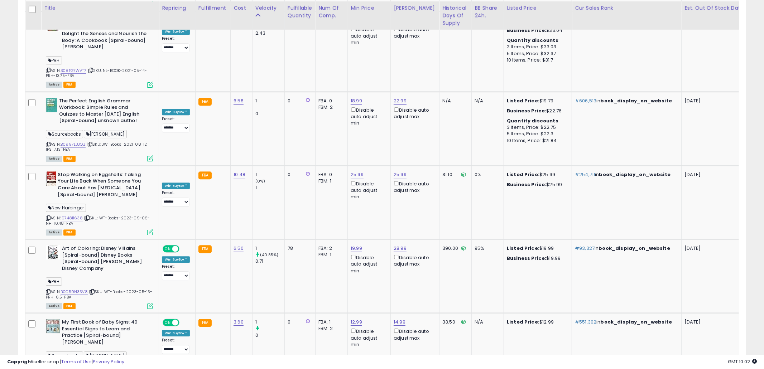
scroll to position [4038, 0]
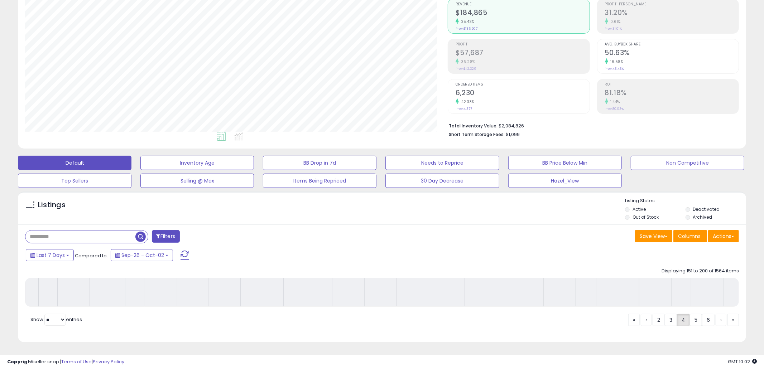
scroll to position [88, 0]
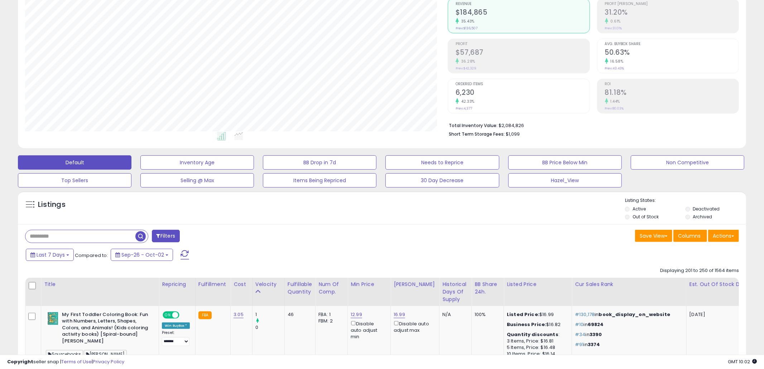
click at [448, 222] on div "Listings Active" at bounding box center [382, 207] width 728 height 33
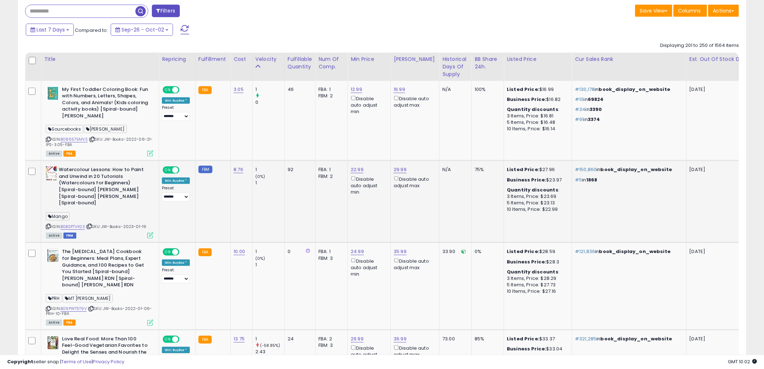
click at [447, 216] on td "N/A" at bounding box center [456, 202] width 32 height 82
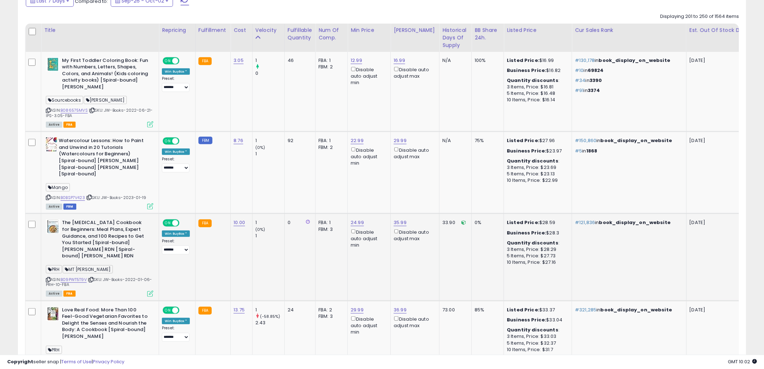
scroll to position [359, 0]
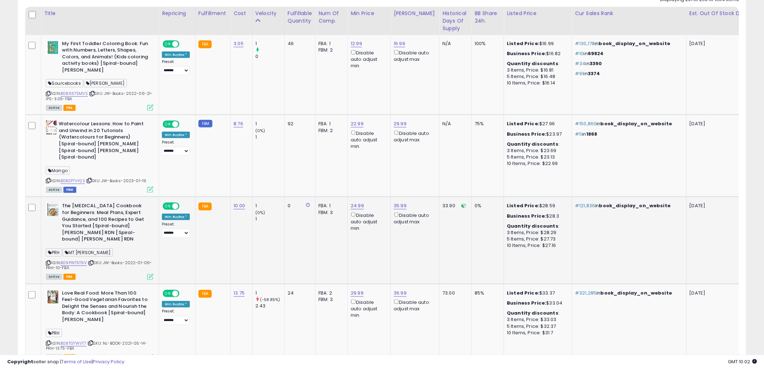
click at [440, 249] on td "33.90" at bounding box center [456, 240] width 32 height 87
click at [48, 263] on icon at bounding box center [48, 263] width 5 height 4
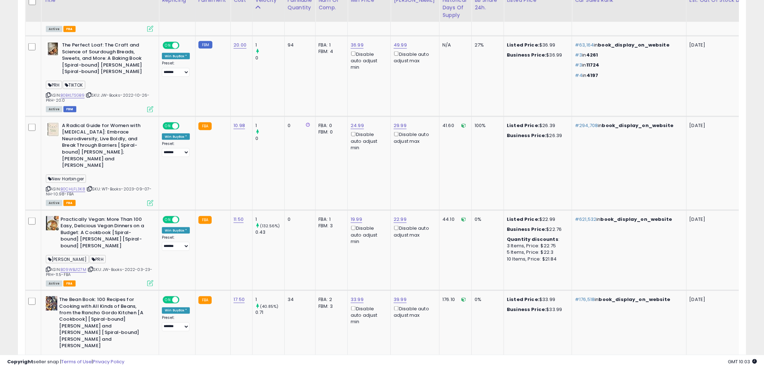
scroll to position [889, 0]
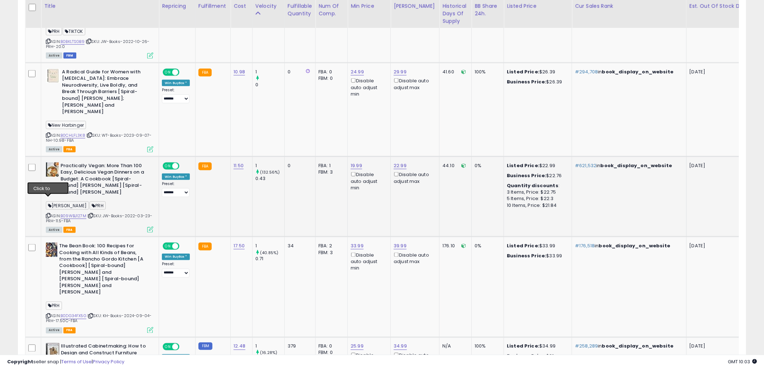
click at [48, 214] on icon at bounding box center [48, 216] width 5 height 4
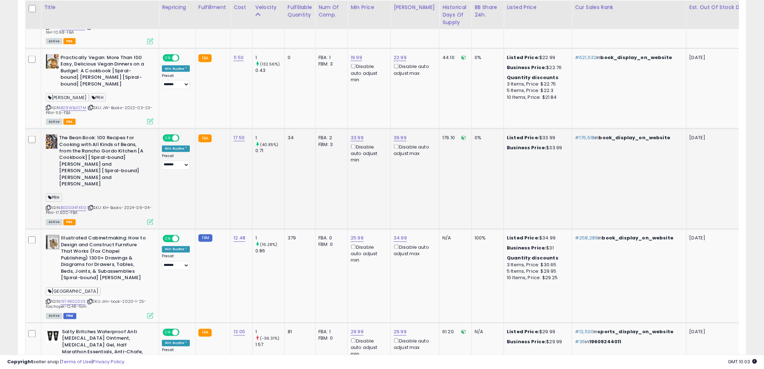
scroll to position [1070, 0]
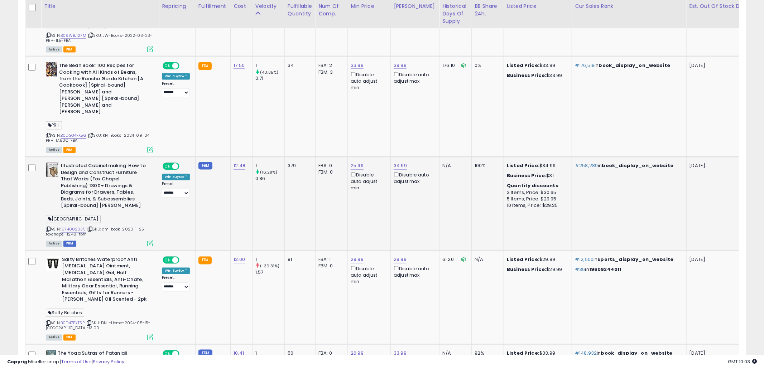
click at [356, 185] on td "25.99 Disable auto adjust min" at bounding box center [369, 204] width 43 height 94
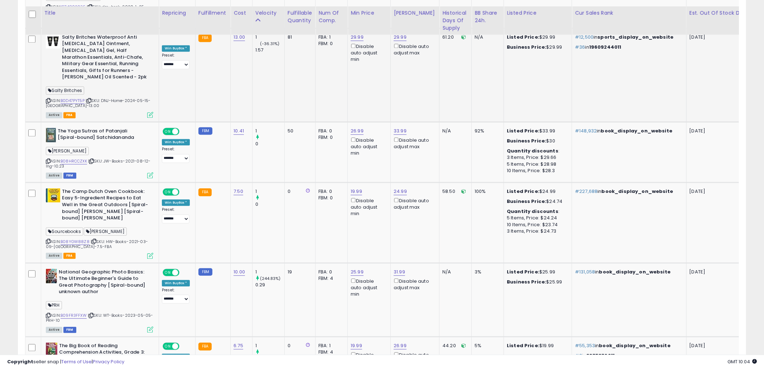
scroll to position [1306, 0]
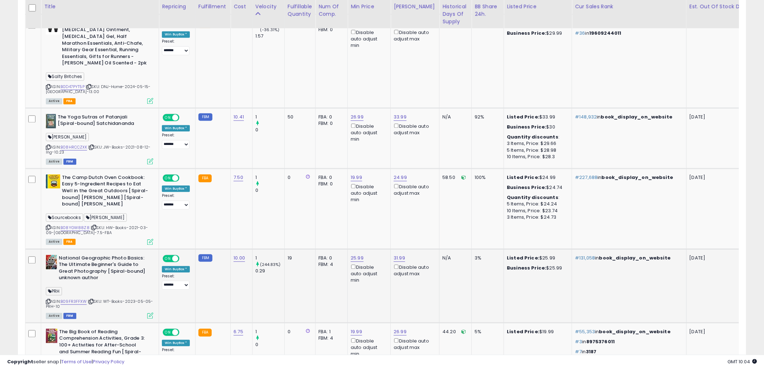
click at [361, 270] on td "25.99 Disable auto adjust min" at bounding box center [369, 286] width 43 height 74
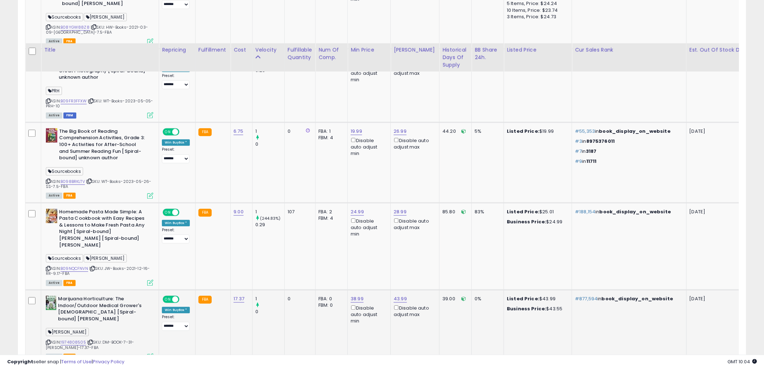
scroll to position [1550, 0]
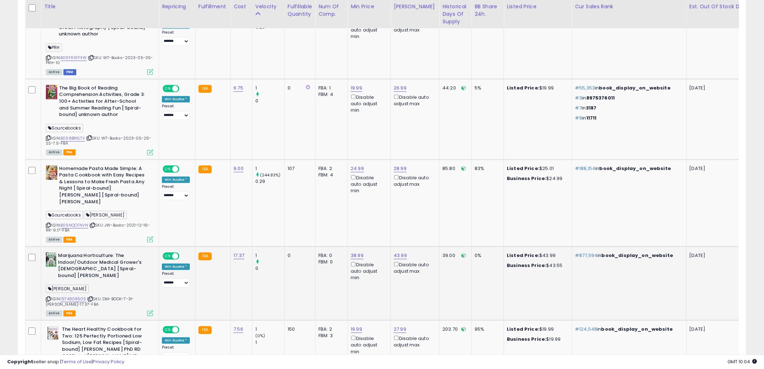
click at [368, 269] on td "38.99 Disable auto adjust min" at bounding box center [369, 284] width 43 height 74
click at [49, 297] on icon at bounding box center [48, 299] width 5 height 4
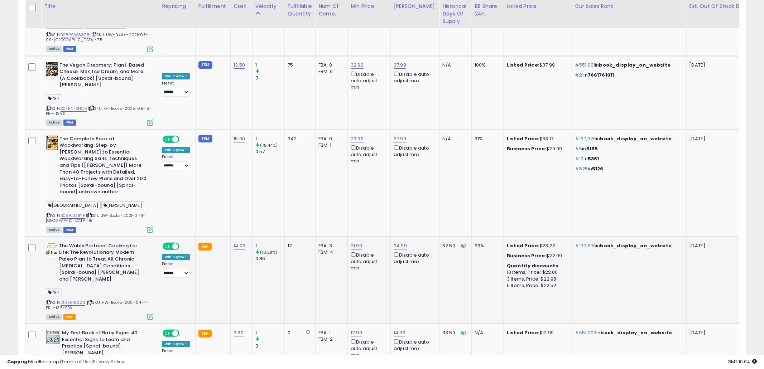
scroll to position [2000, 0]
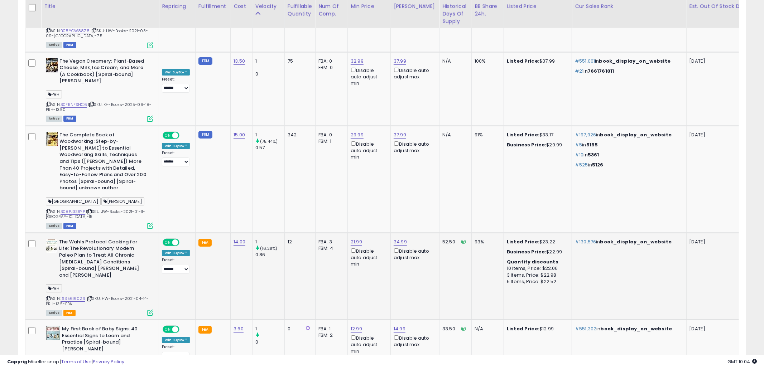
click at [340, 233] on td "FBA: 3 Low FBA: 25.74 Low FBA Back Ordered: n/a Low FBM: 25.74 Low SFP: n/a FBM…" at bounding box center [332, 276] width 32 height 87
click at [47, 297] on icon at bounding box center [48, 299] width 5 height 4
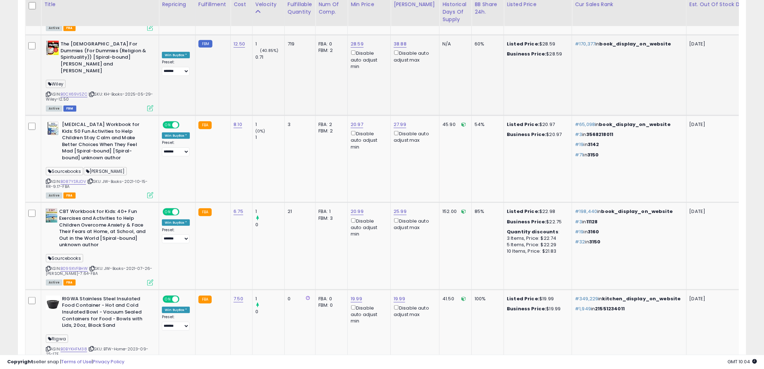
scroll to position [2605, 0]
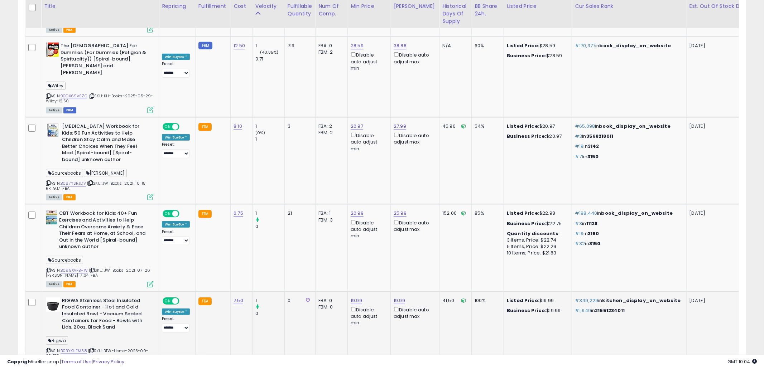
click at [440, 292] on td "41.50" at bounding box center [456, 332] width 32 height 81
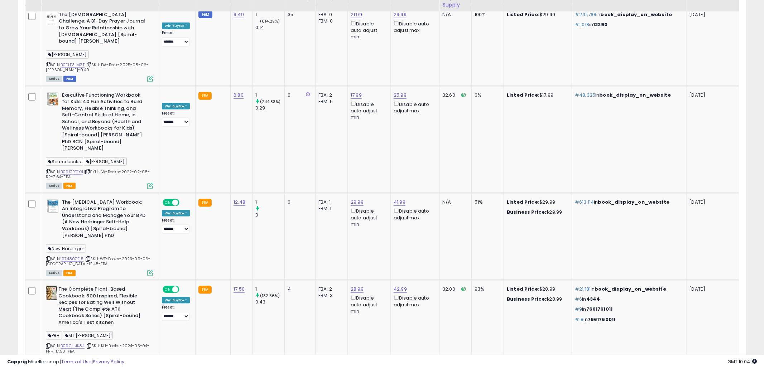
scroll to position [3044, 0]
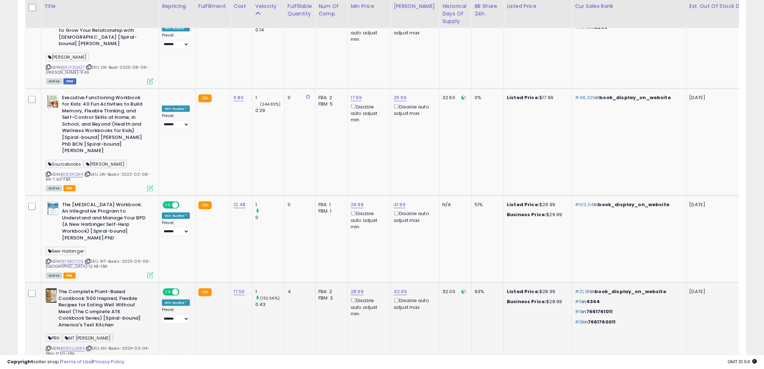
click at [440, 283] on td "32.00" at bounding box center [456, 326] width 32 height 87
click at [48, 347] on icon at bounding box center [48, 349] width 5 height 4
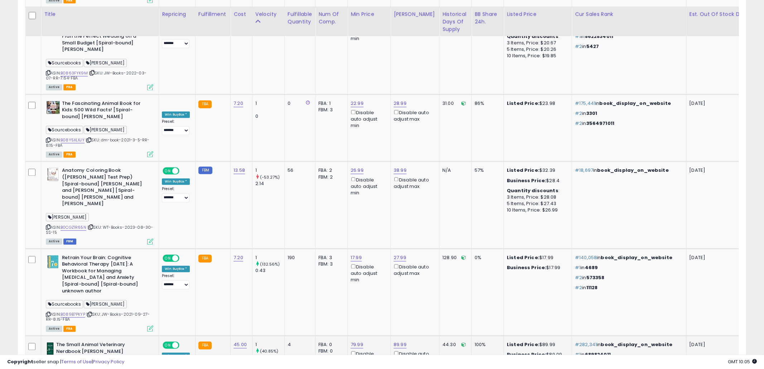
scroll to position [3454, 0]
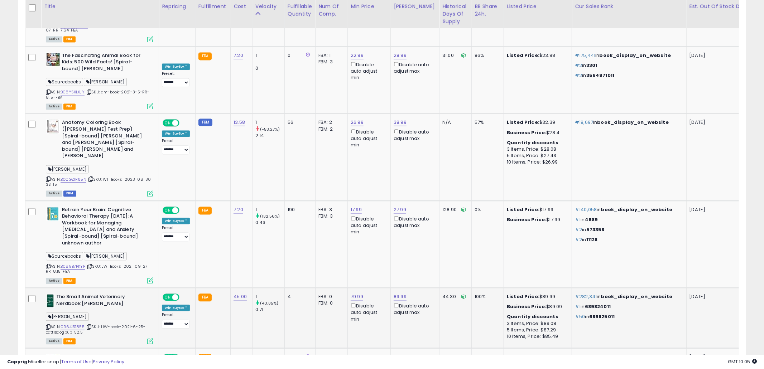
click at [383, 288] on td "79.99 Disable auto adjust min" at bounding box center [369, 318] width 43 height 61
click at [49, 325] on icon at bounding box center [48, 327] width 5 height 4
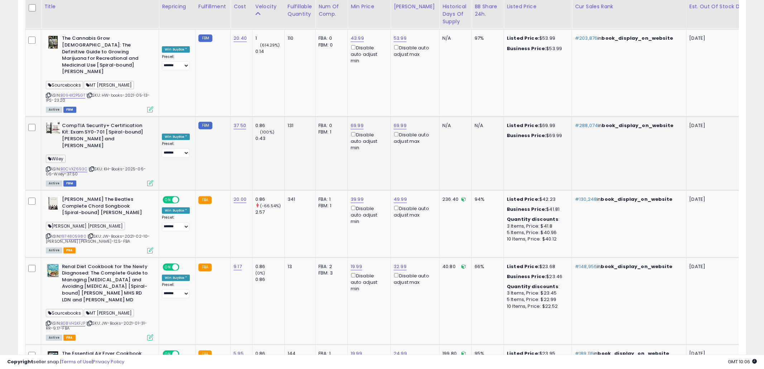
scroll to position [4109, 0]
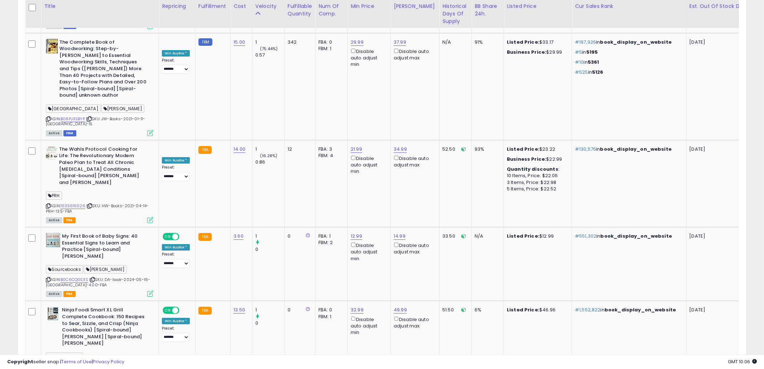
scroll to position [1534, 0]
